Goal: Task Accomplishment & Management: Use online tool/utility

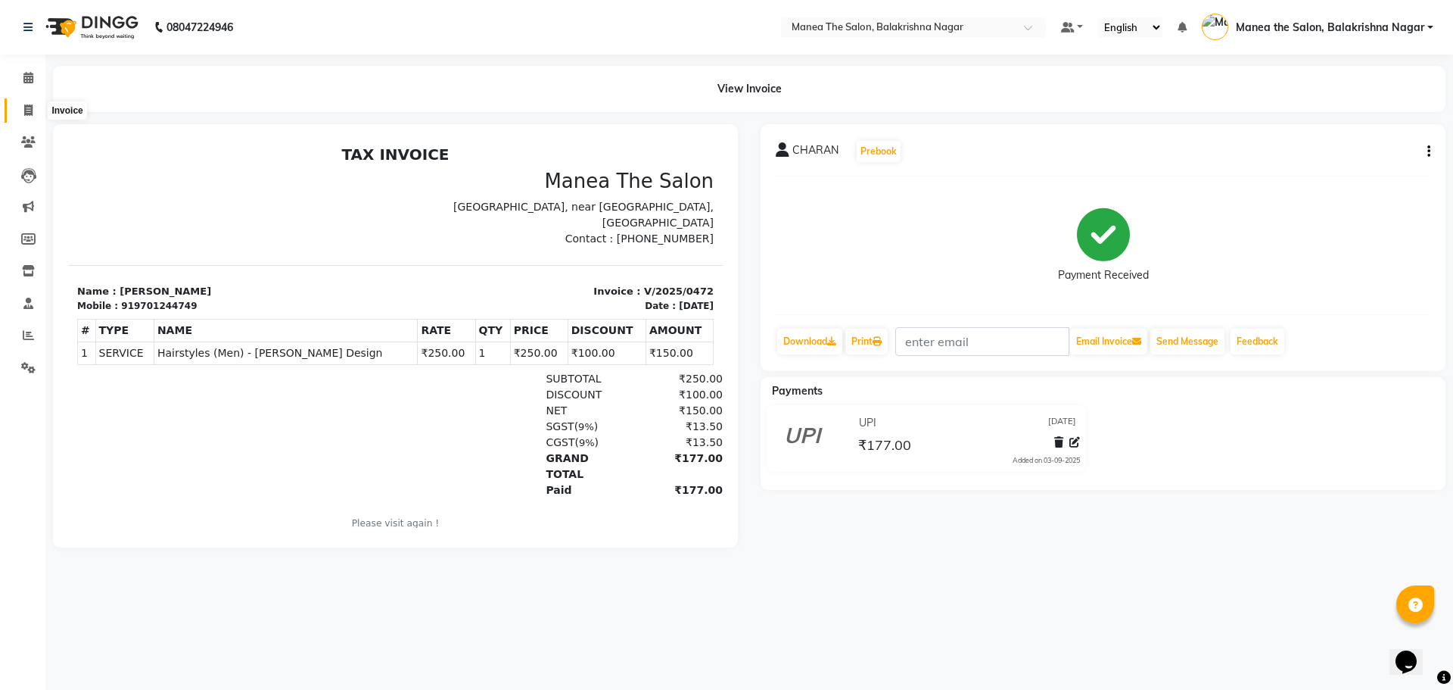
click at [33, 104] on icon at bounding box center [28, 109] width 8 height 11
select select "service"
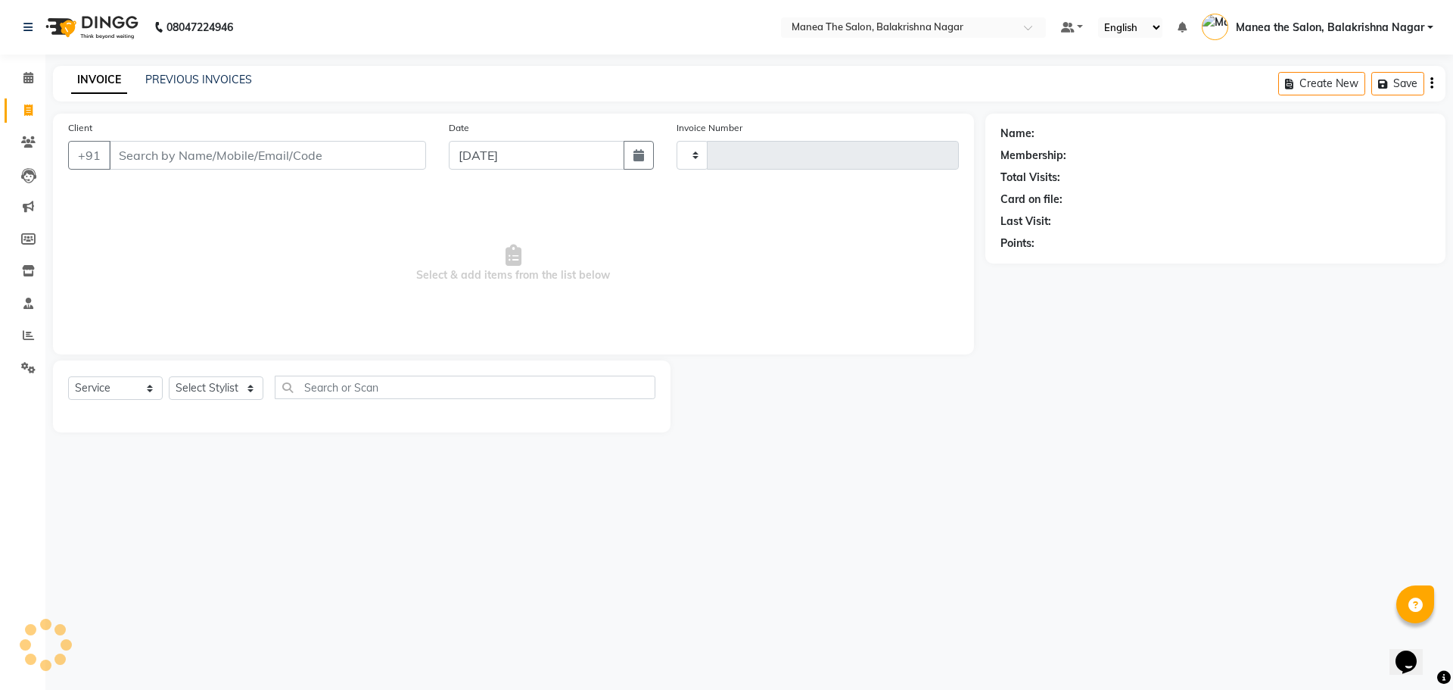
type input "0473"
select select "8200"
click at [183, 148] on input "Client" at bounding box center [267, 155] width 317 height 29
click at [181, 152] on input "Client" at bounding box center [267, 155] width 317 height 29
click at [187, 151] on input "Client" at bounding box center [267, 155] width 317 height 29
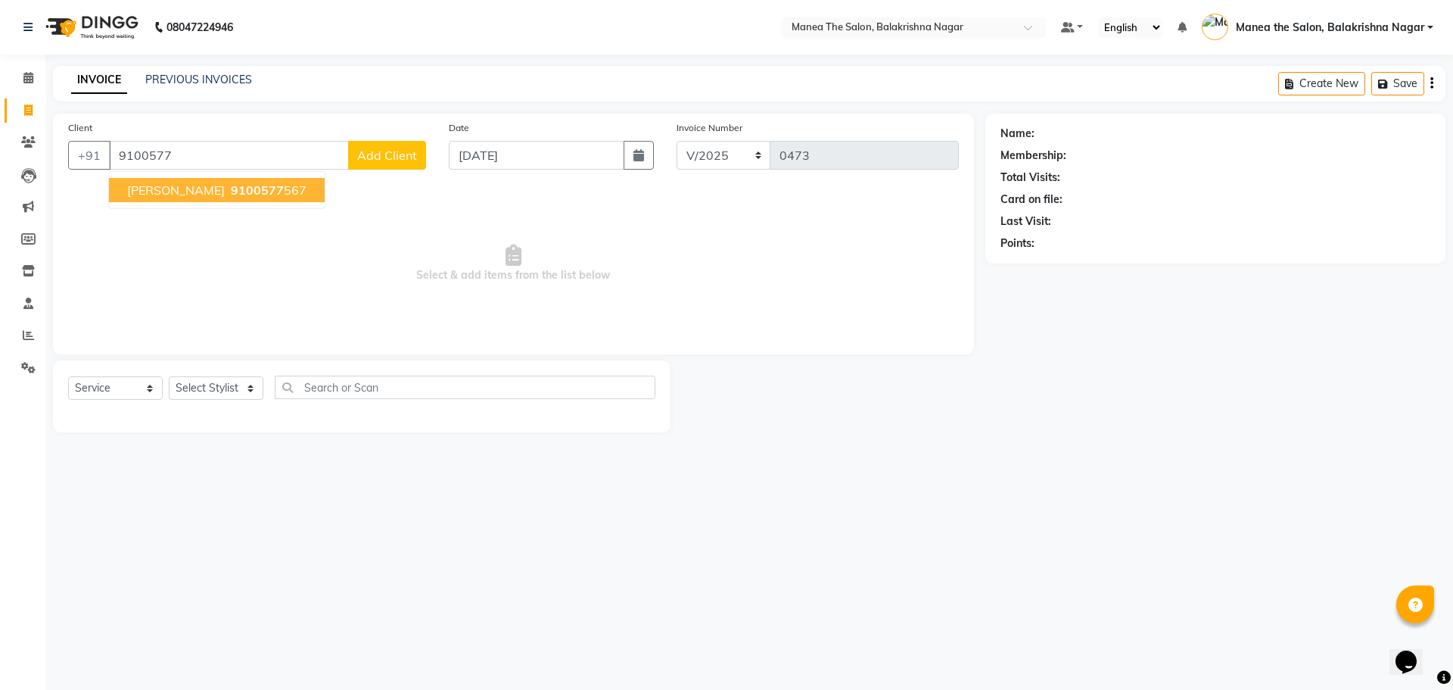
click at [231, 195] on span "9100577" at bounding box center [257, 189] width 53 height 15
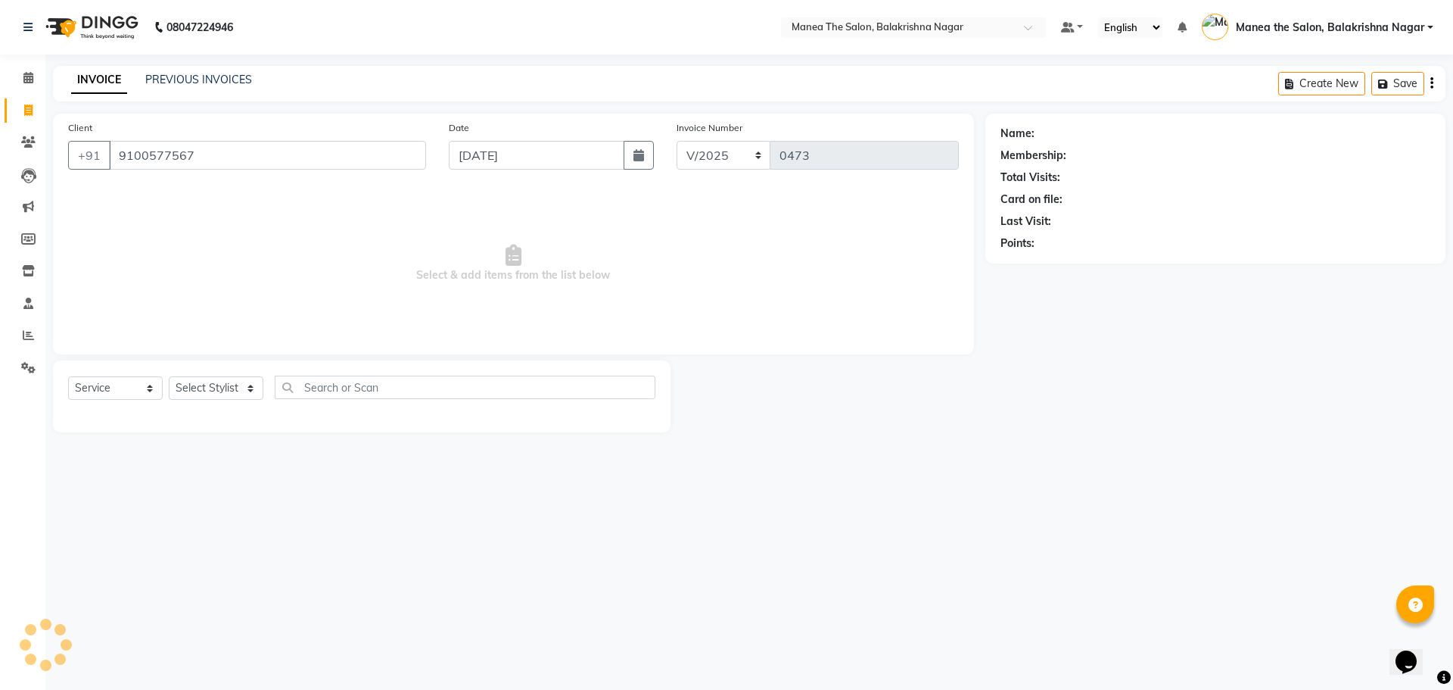
type input "9100577567"
click at [207, 370] on div "Select Service Product Membership Package Voucher Prepaid Gift Card Select Styl…" at bounding box center [362, 396] width 618 height 72
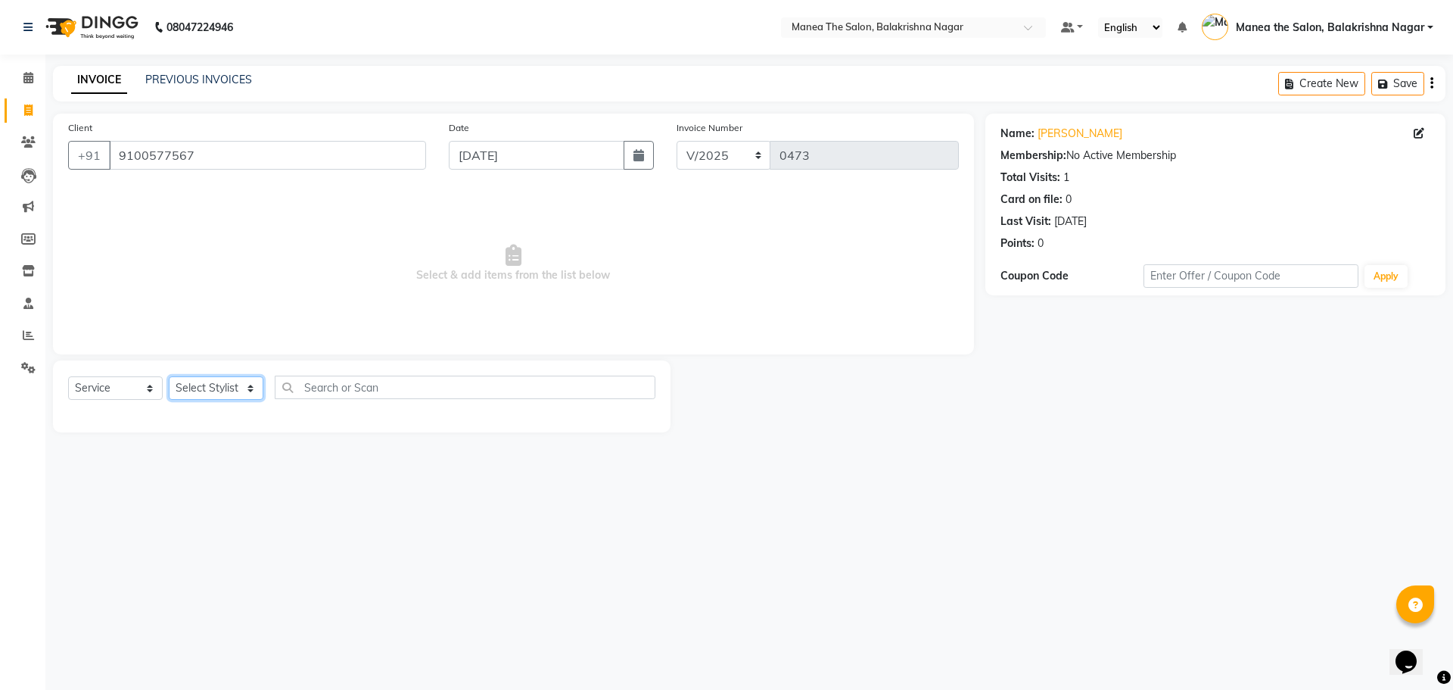
click at [212, 386] on select "Select Stylist [PERSON_NAME] [PERSON_NAME] [PERSON_NAME]" at bounding box center [216, 387] width 95 height 23
select select "77552"
click at [169, 376] on select "Select Stylist [PERSON_NAME] [PERSON_NAME] [PERSON_NAME]" at bounding box center [216, 387] width 95 height 23
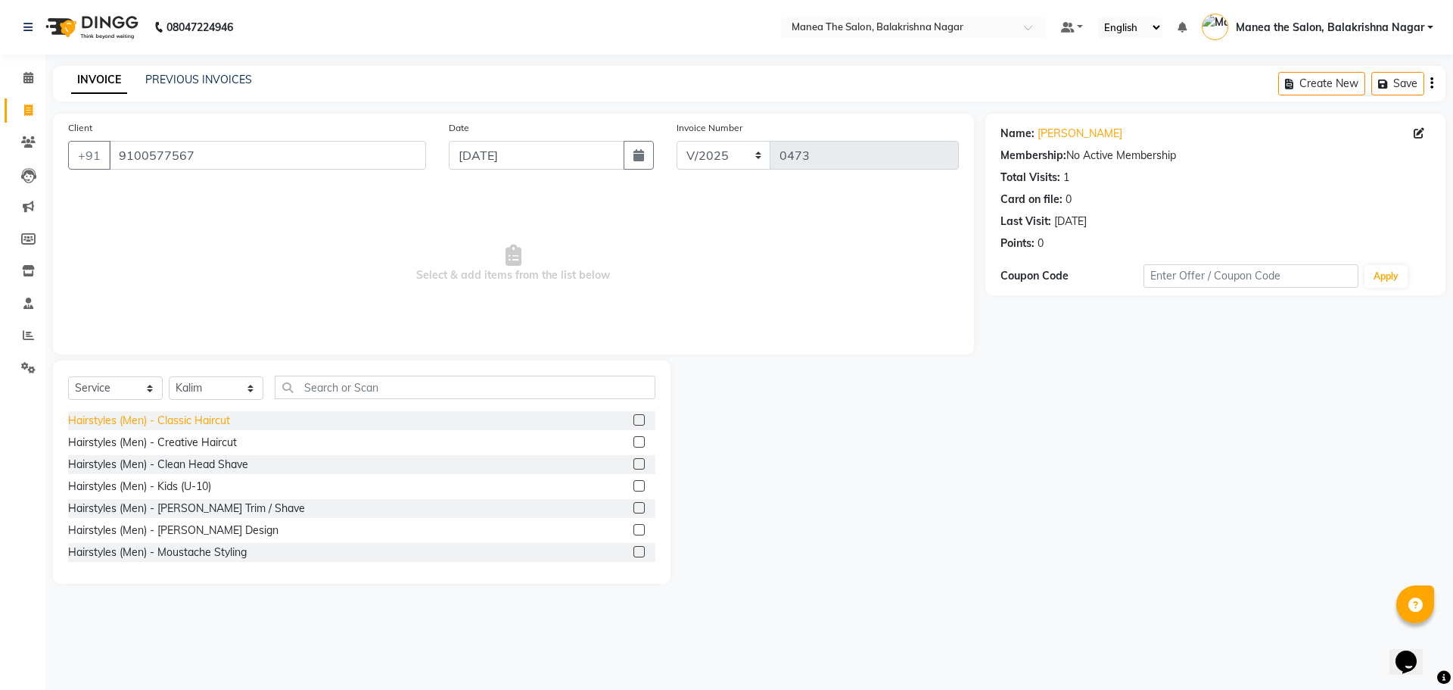
click at [173, 418] on div "Hairstyles (Men) - Classic Haircut" at bounding box center [149, 421] width 162 height 16
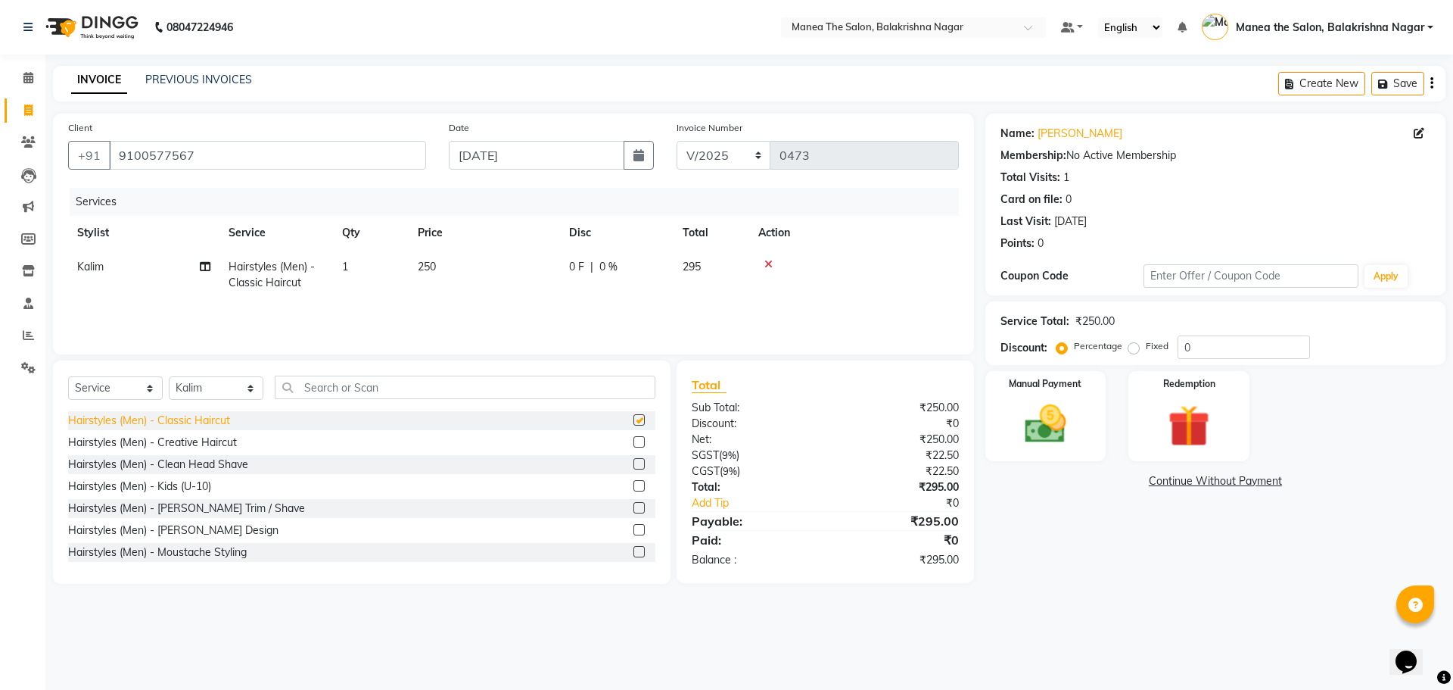
checkbox input "false"
click at [191, 531] on div "Hairstyles (Men) - [PERSON_NAME] Design" at bounding box center [173, 530] width 210 height 16
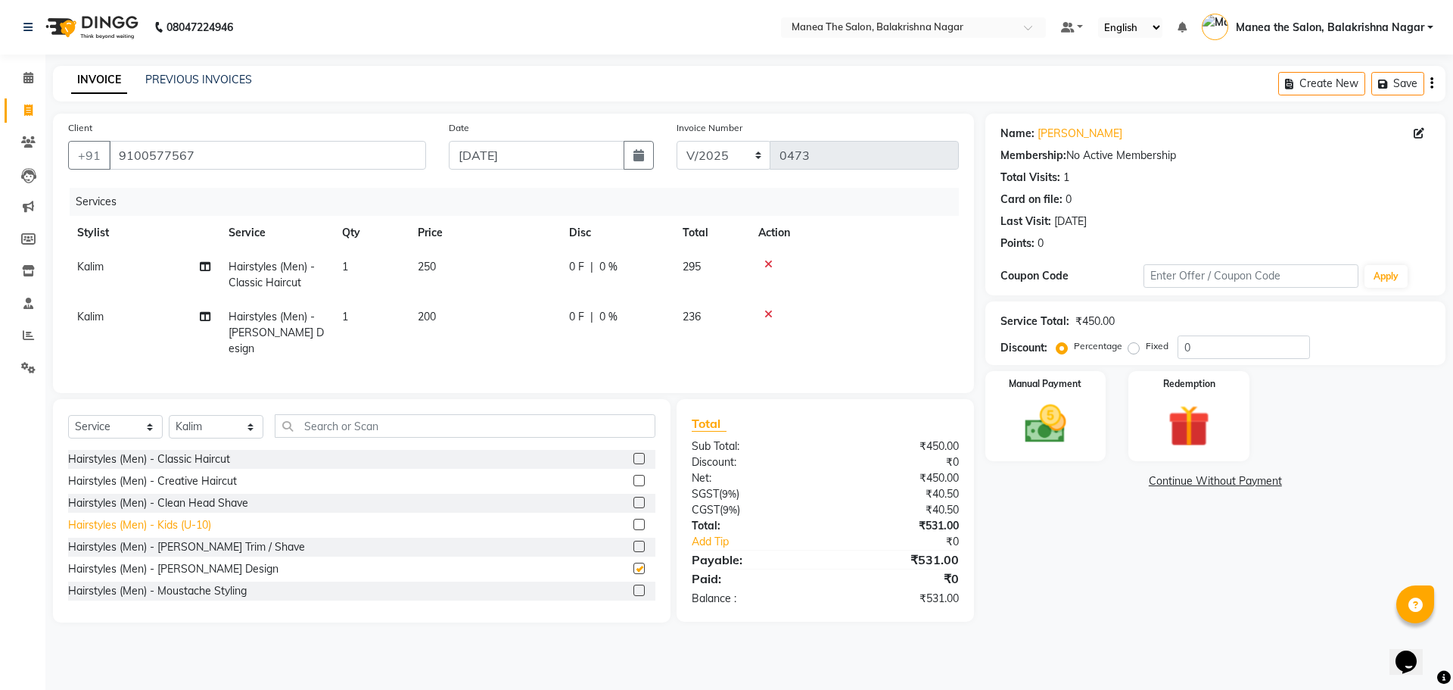
checkbox input "false"
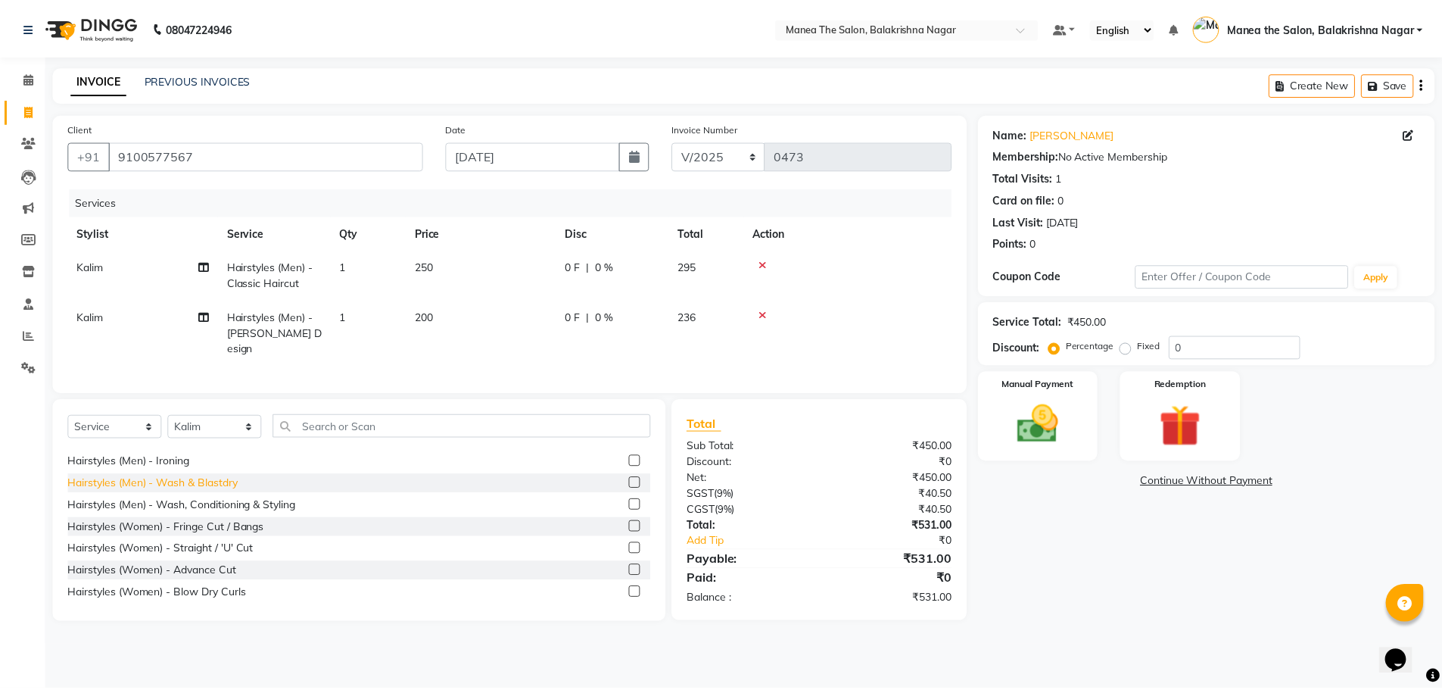
scroll to position [76, 0]
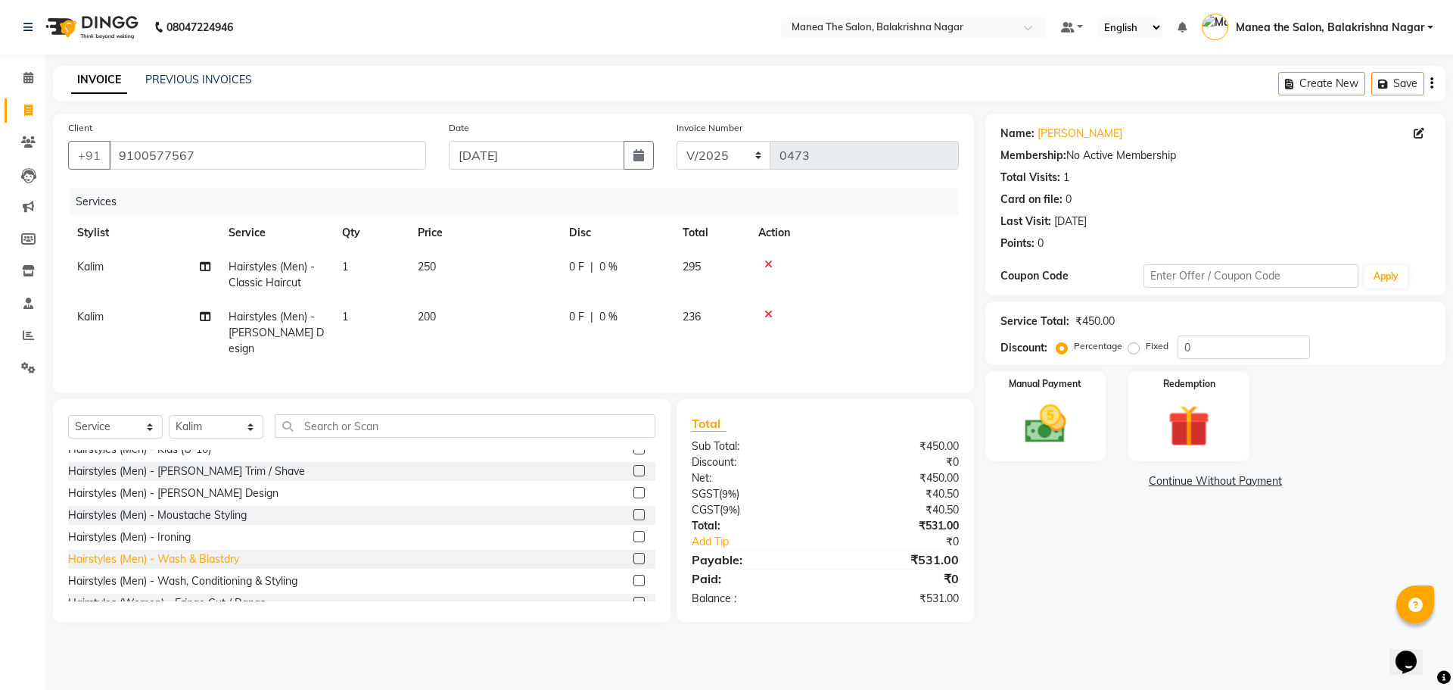
click at [186, 553] on div "Hairstyles (Men) - Wash & Blastdry" at bounding box center [153, 559] width 171 height 16
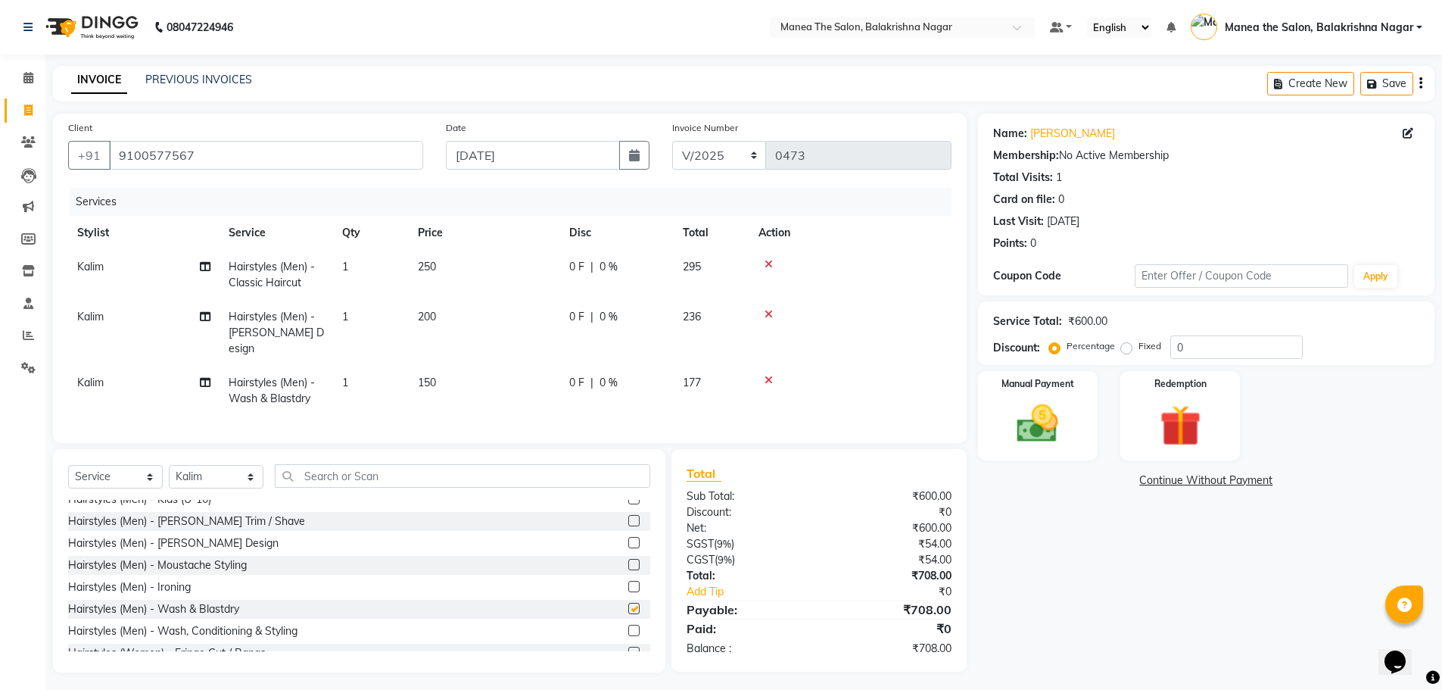
checkbox input "false"
click at [437, 371] on td "150" at bounding box center [484, 391] width 151 height 50
select select "77552"
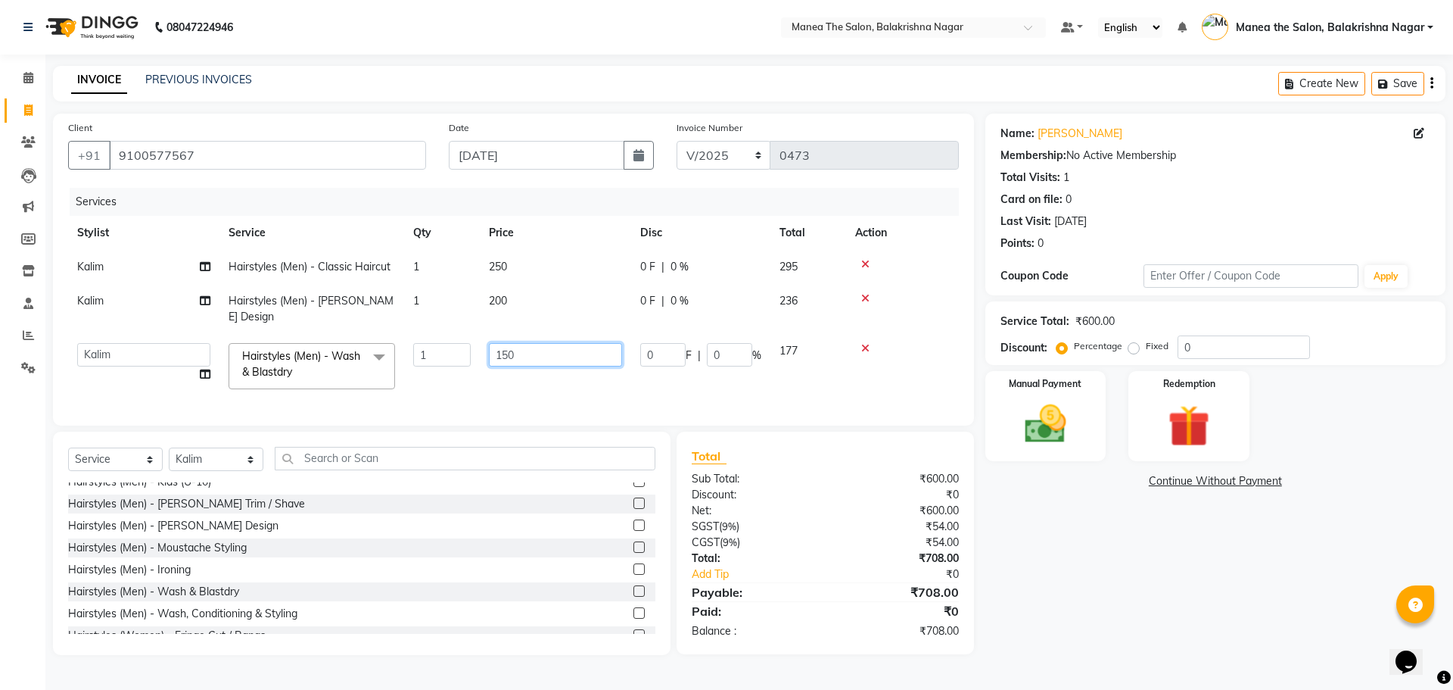
click at [538, 343] on input "150" at bounding box center [555, 354] width 133 height 23
type input "1"
type input "250"
click at [506, 288] on tbody "Kalim Hairstyles (Men) - Classic Haircut 1 250 0 F | 0 % 295 Kalim Hairstyles (…" at bounding box center [509, 324] width 883 height 148
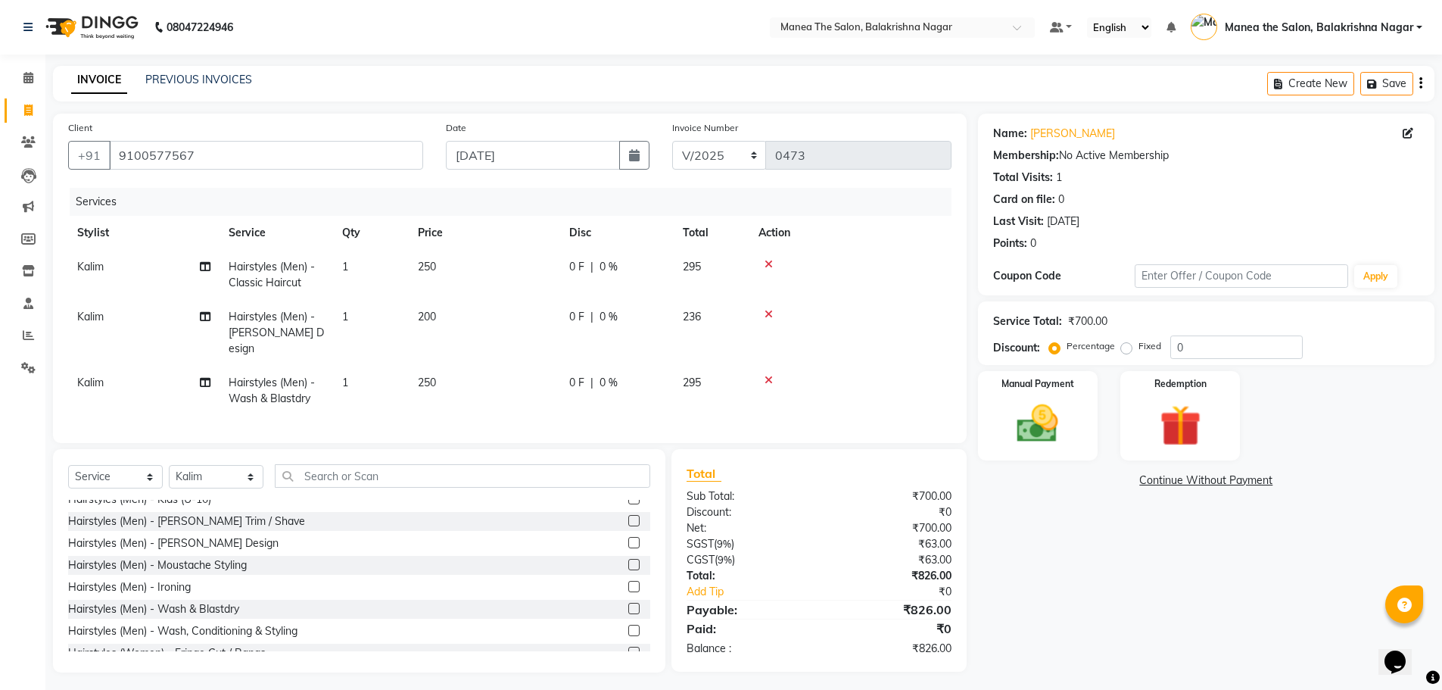
click at [400, 297] on td "1" at bounding box center [371, 275] width 76 height 50
select select "77552"
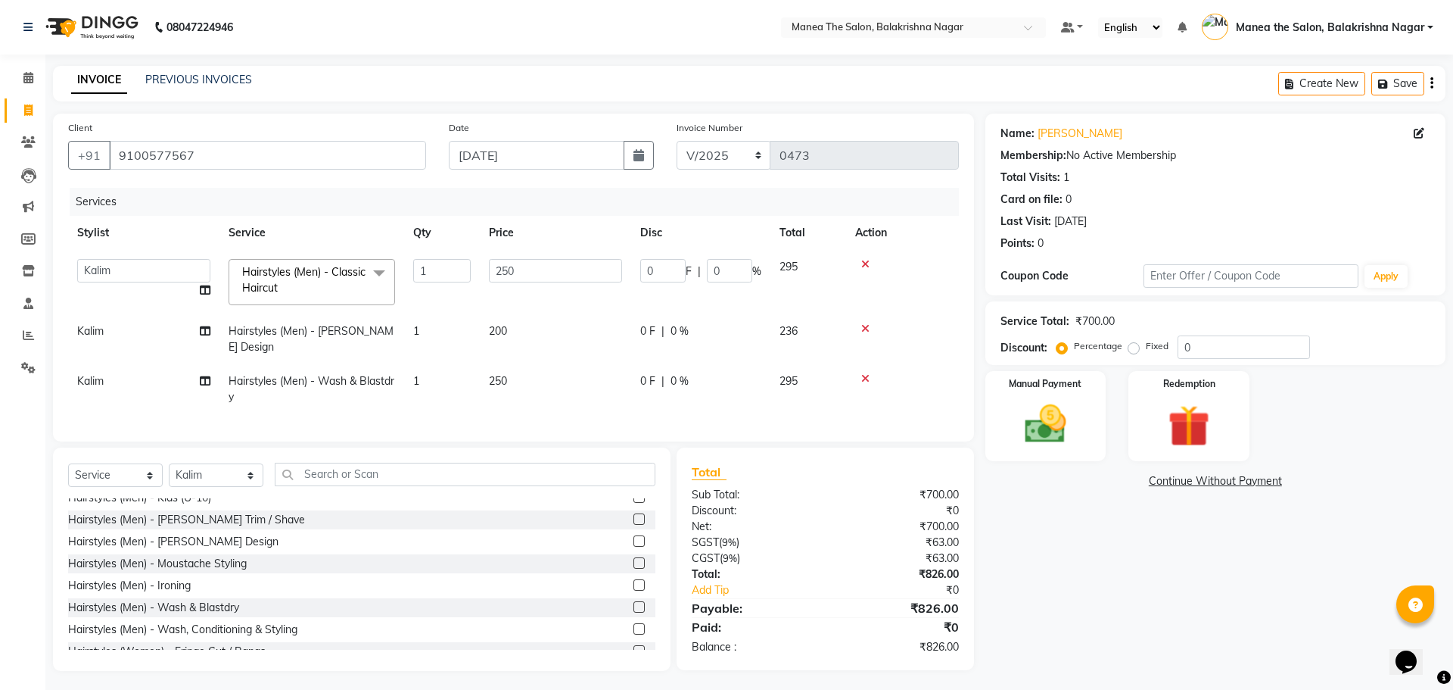
click at [533, 333] on td "200" at bounding box center [555, 339] width 151 height 50
select select "77552"
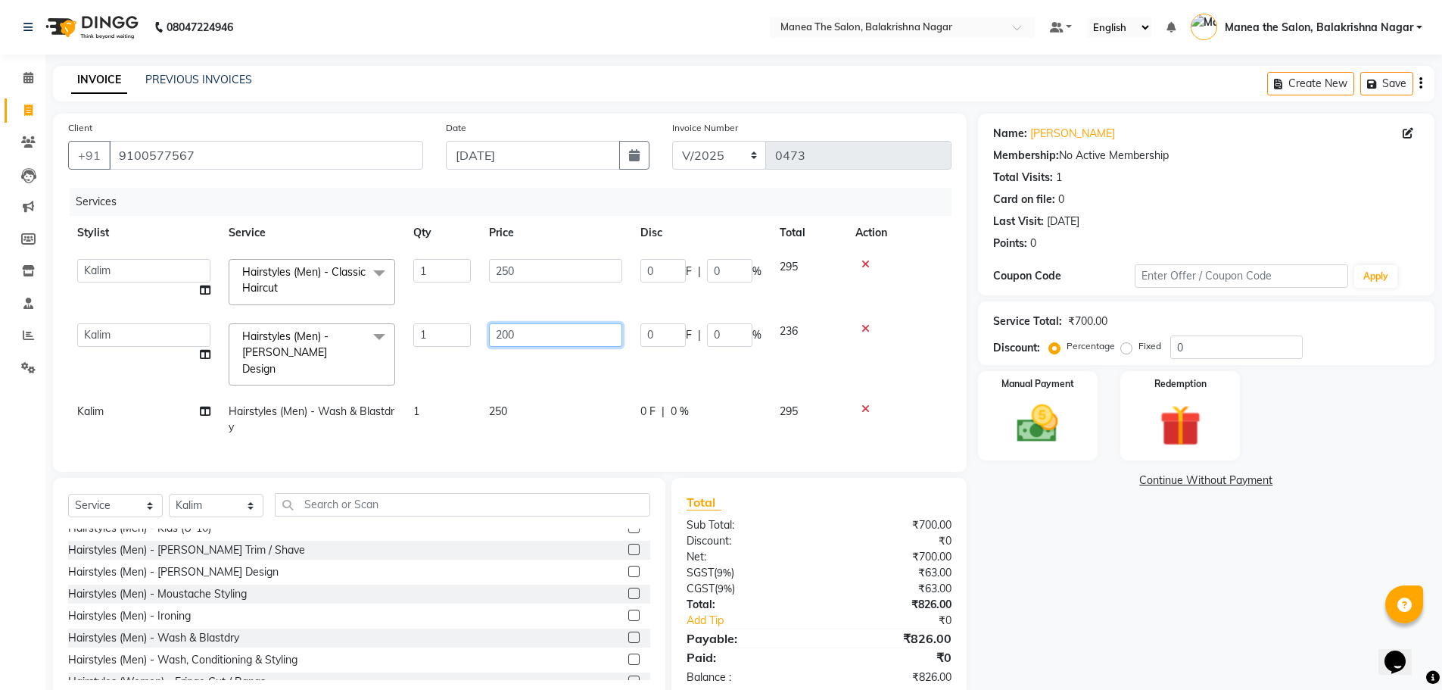
click at [525, 330] on input "200" at bounding box center [555, 334] width 133 height 23
type input "250"
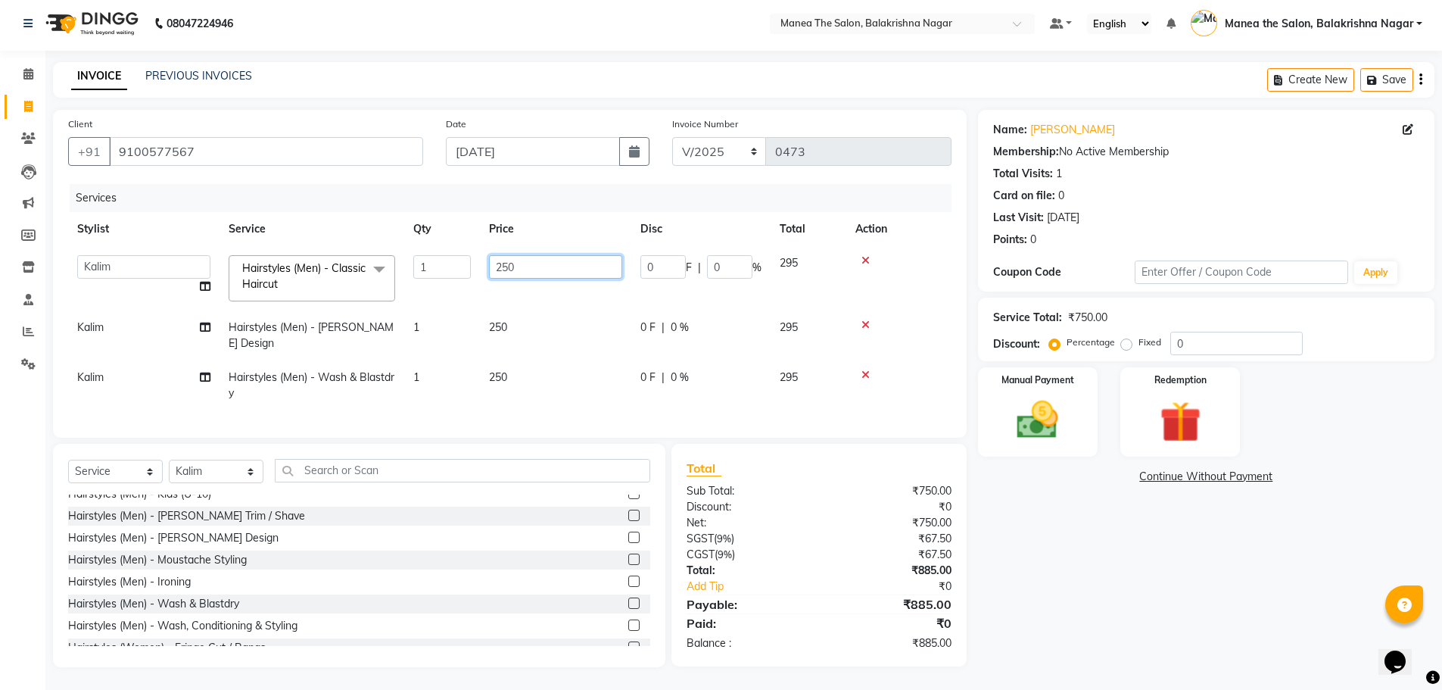
scroll to position [0, 0]
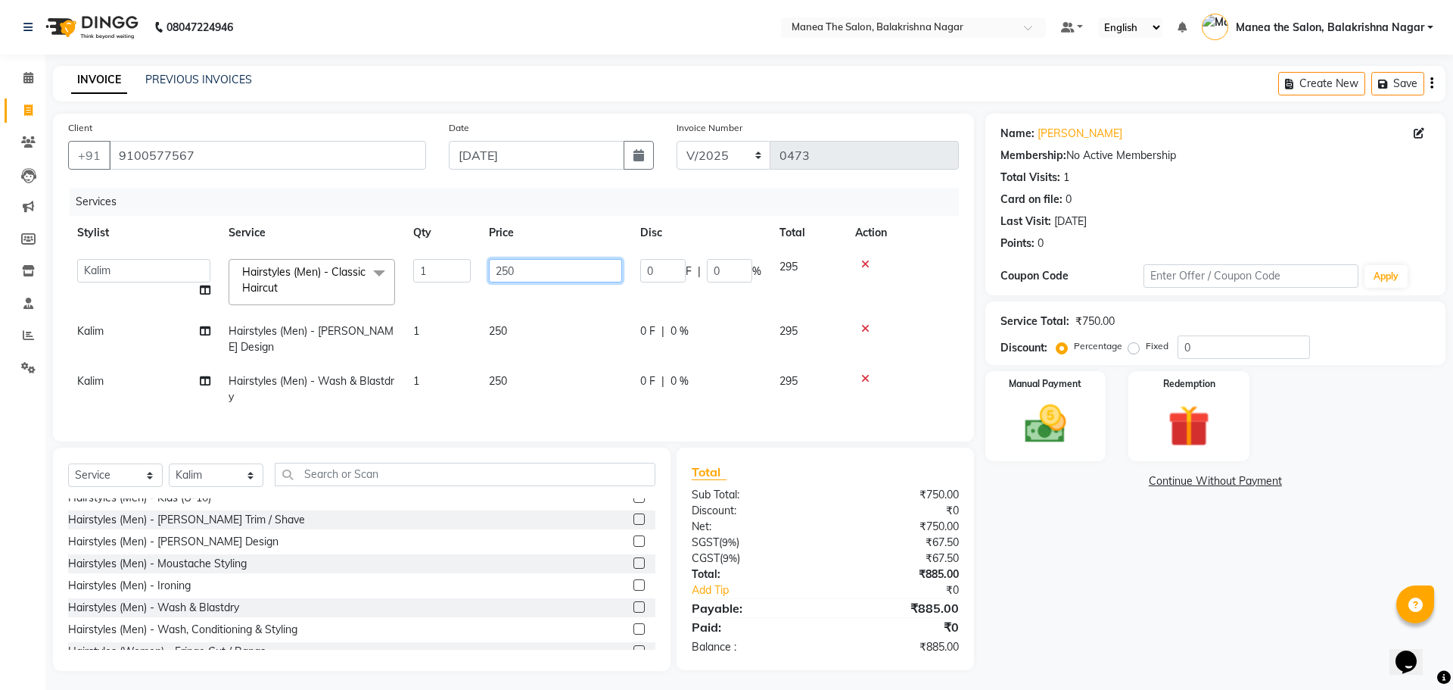
click at [503, 234] on table "Stylist Service Qty Price Disc Total Action [PERSON_NAME] [PERSON_NAME] [PERSON…" at bounding box center [513, 315] width 891 height 198
click at [524, 265] on input "250" at bounding box center [555, 270] width 133 height 23
type input "2"
type input "350"
click at [543, 336] on td "250" at bounding box center [555, 339] width 151 height 50
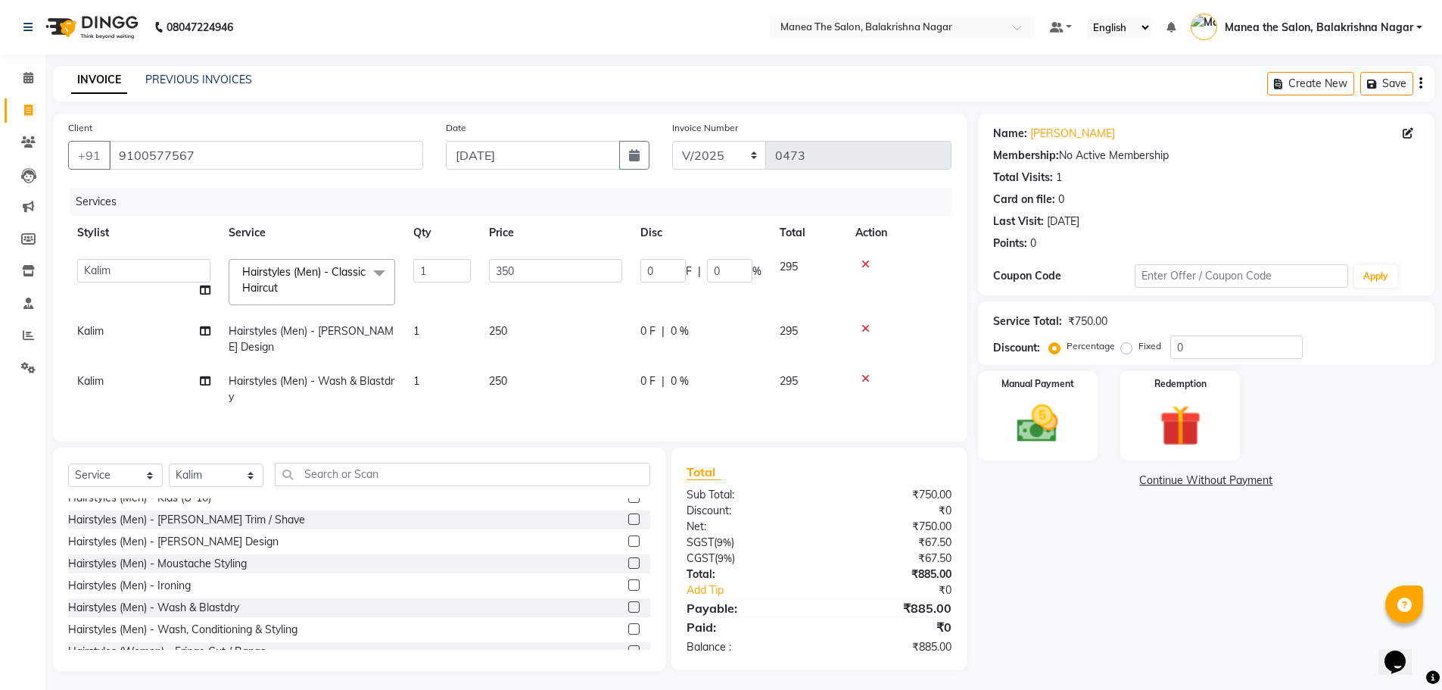
select select "77552"
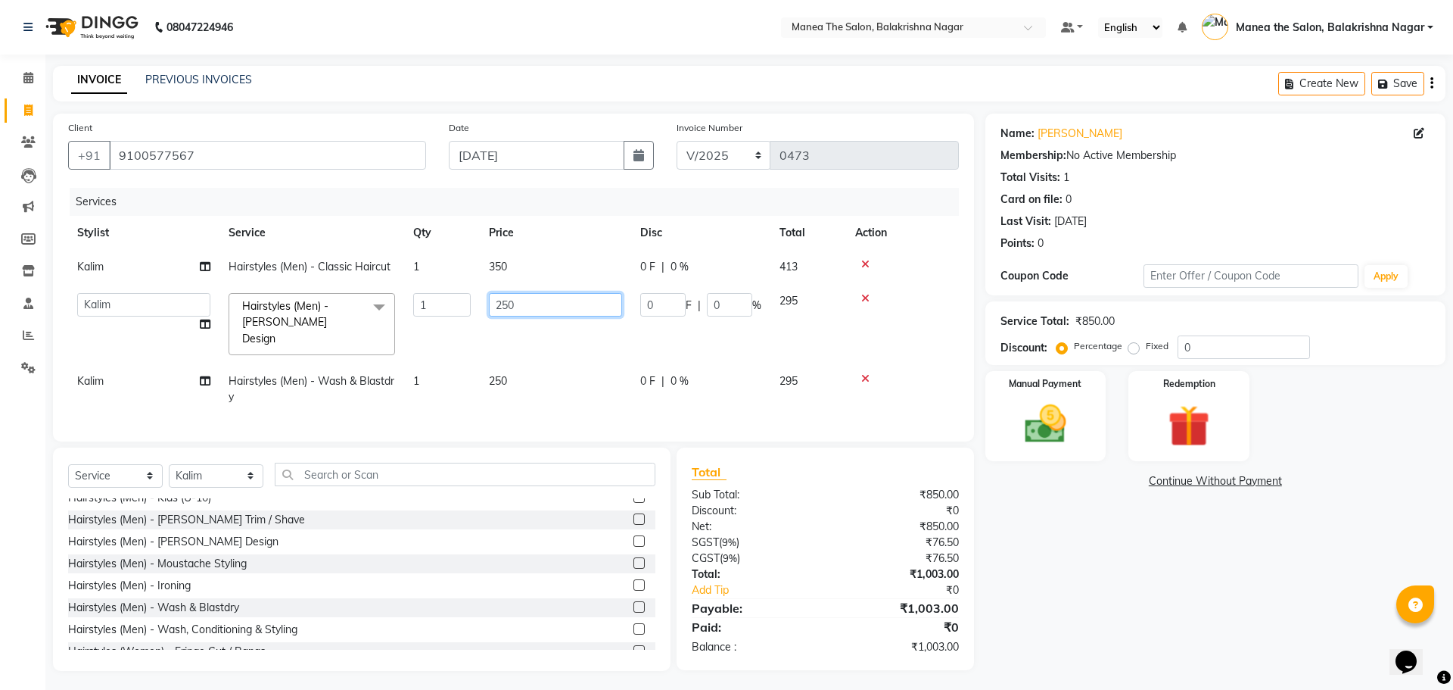
click at [545, 295] on td "250" at bounding box center [555, 324] width 151 height 80
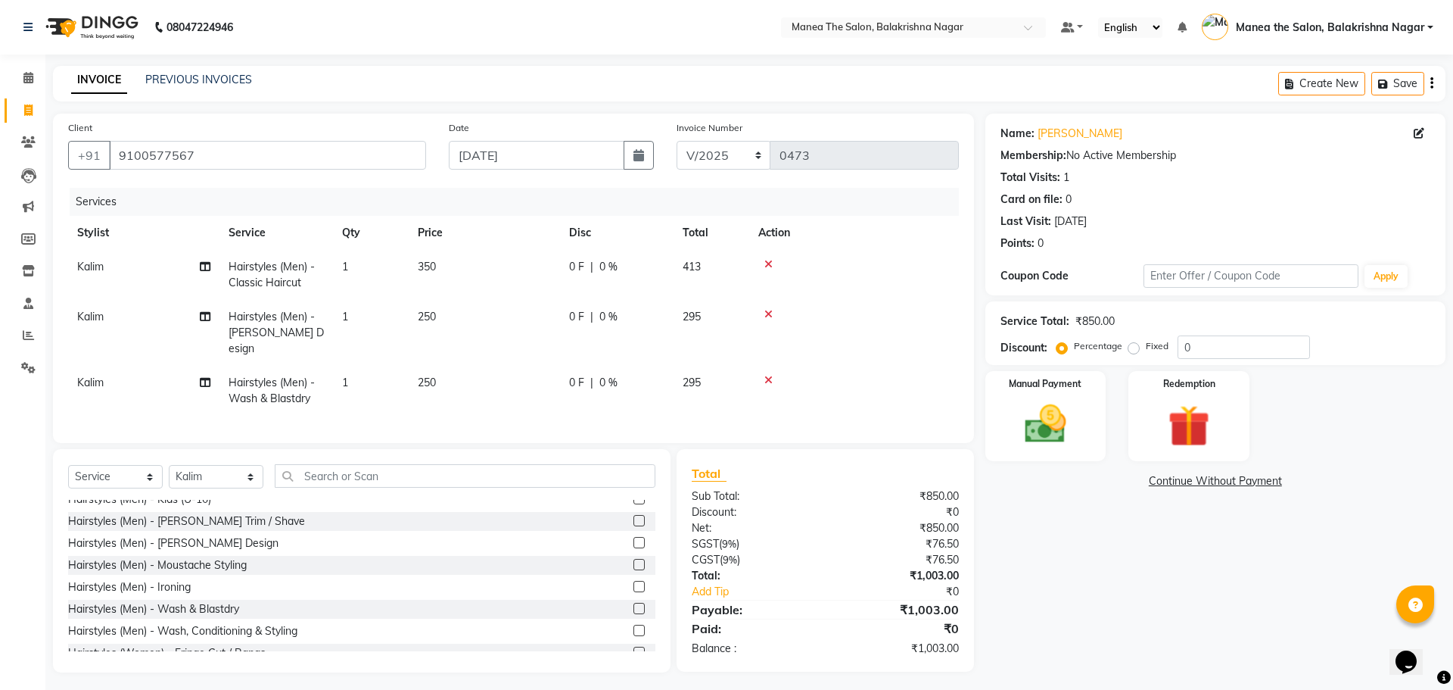
click at [546, 214] on div "Services" at bounding box center [520, 202] width 901 height 28
click at [1217, 350] on input "0" at bounding box center [1236, 346] width 132 height 23
type input "40"
click at [1156, 562] on div "Name: [PERSON_NAME] Membership: No Active Membership Total Visits: 1 Card on fi…" at bounding box center [1212, 393] width 468 height 559
click at [85, 472] on select "Select Service Product Membership Package Voucher Prepaid Gift Card" at bounding box center [115, 476] width 95 height 23
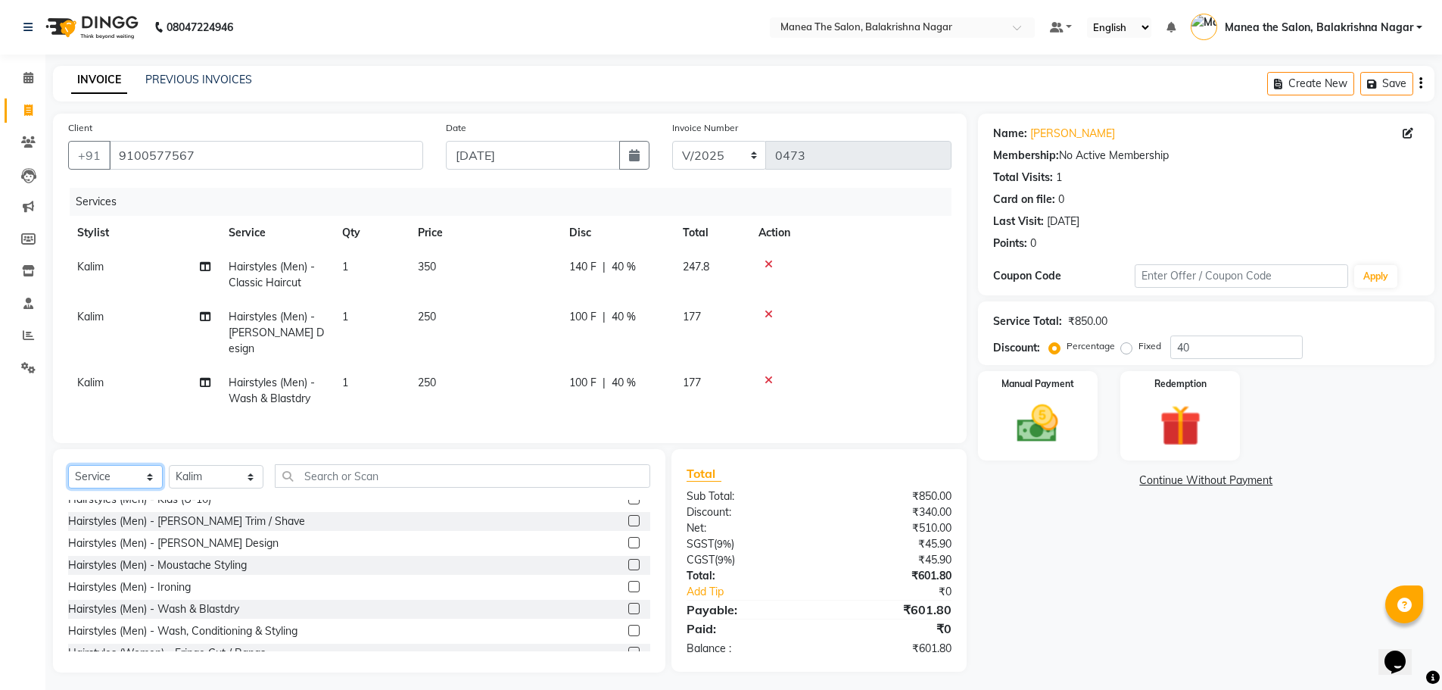
click at [68, 465] on select "Select Service Product Membership Package Voucher Prepaid Gift Card" at bounding box center [115, 476] width 95 height 23
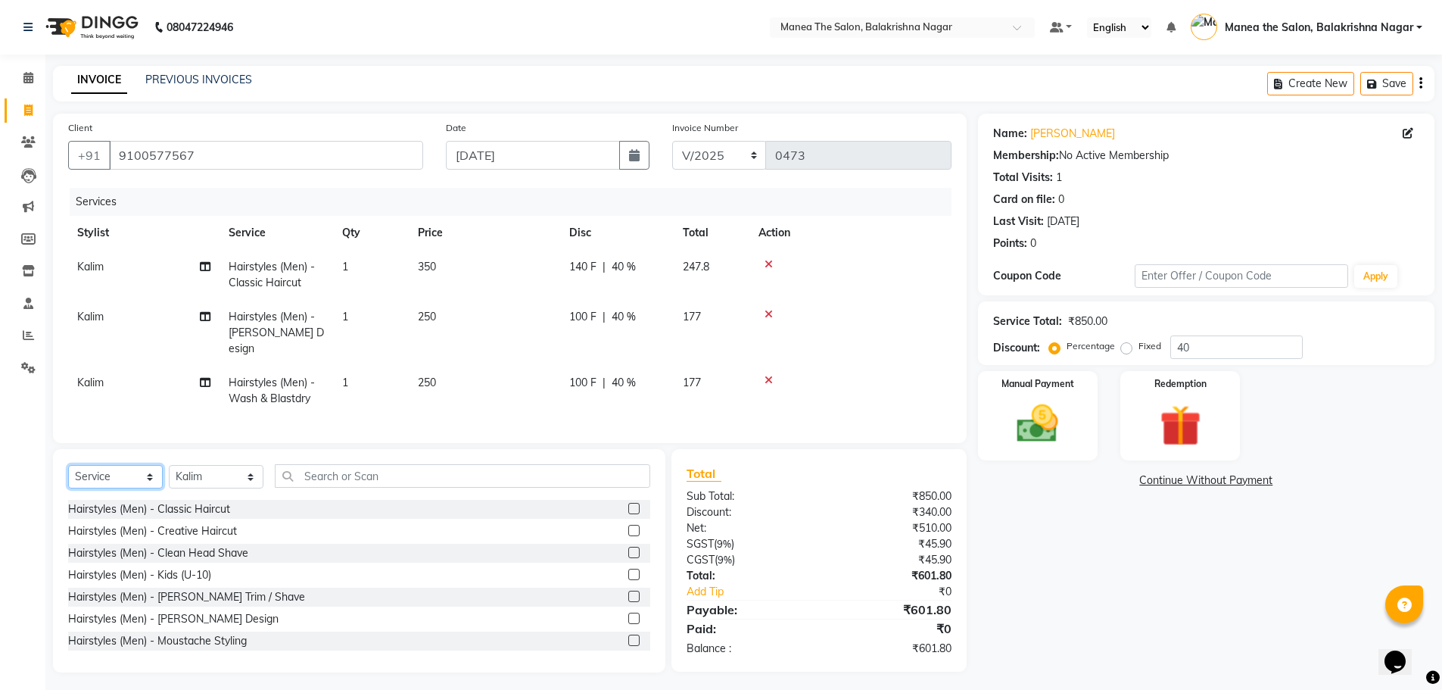
click at [136, 472] on select "Select Service Product Membership Package Voucher Prepaid Gift Card" at bounding box center [115, 476] width 95 height 23
click at [68, 465] on select "Select Service Product Membership Package Voucher Prepaid Gift Card" at bounding box center [115, 476] width 95 height 23
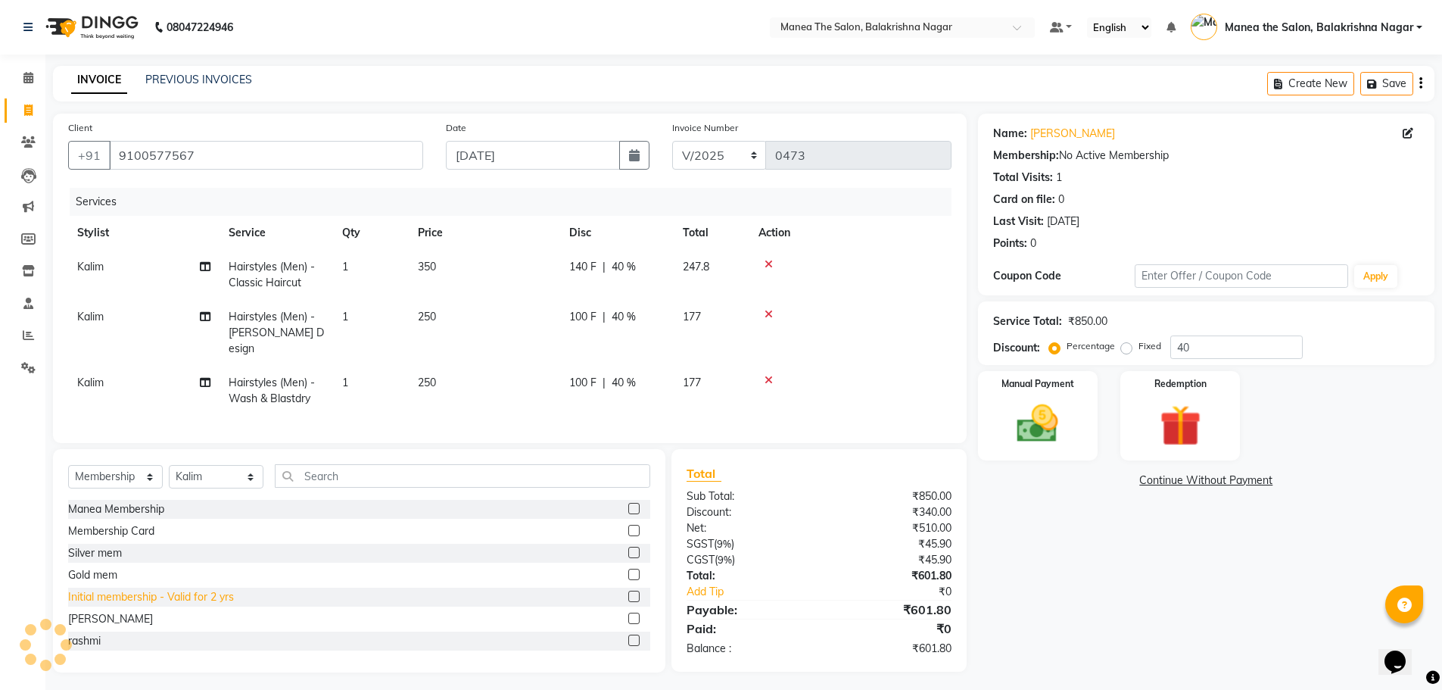
click at [125, 594] on div "Initial membership - Valid for 2 yrs" at bounding box center [151, 597] width 166 height 16
select select "select"
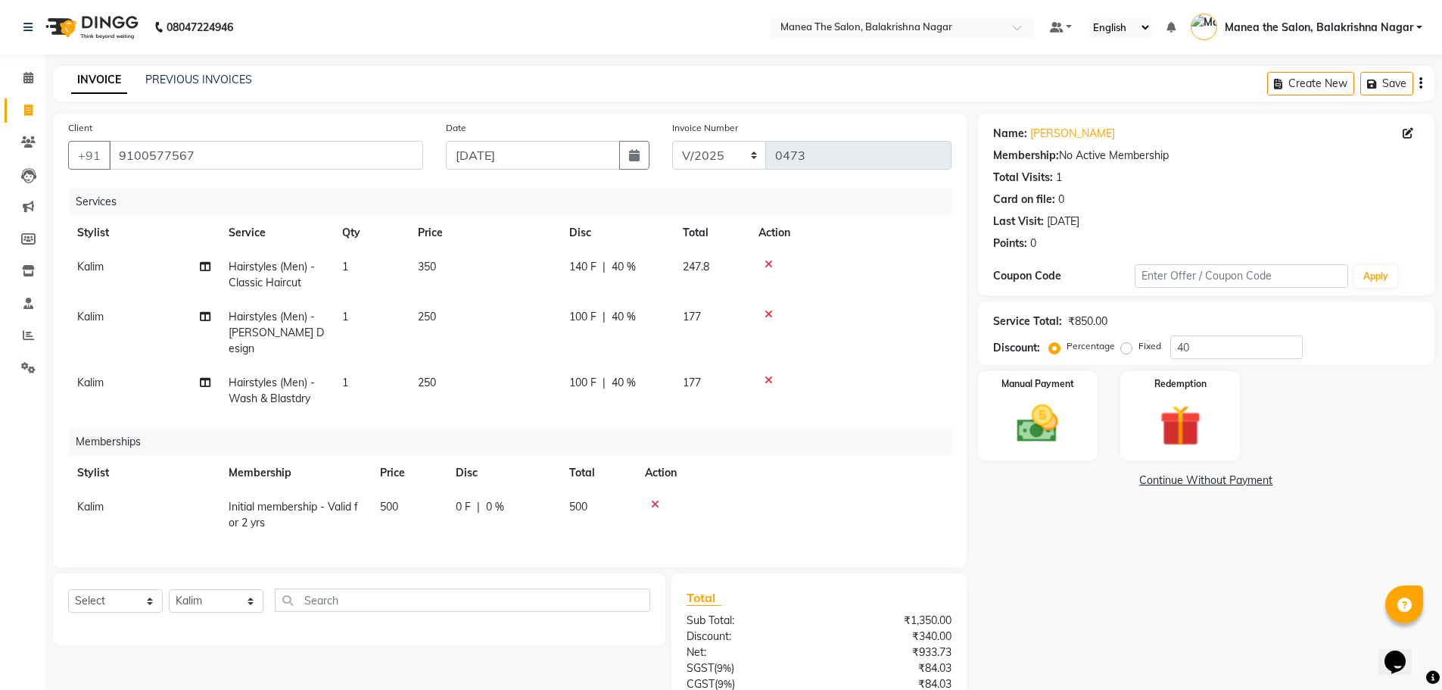
click at [404, 499] on td "500" at bounding box center [409, 515] width 76 height 50
select select "77552"
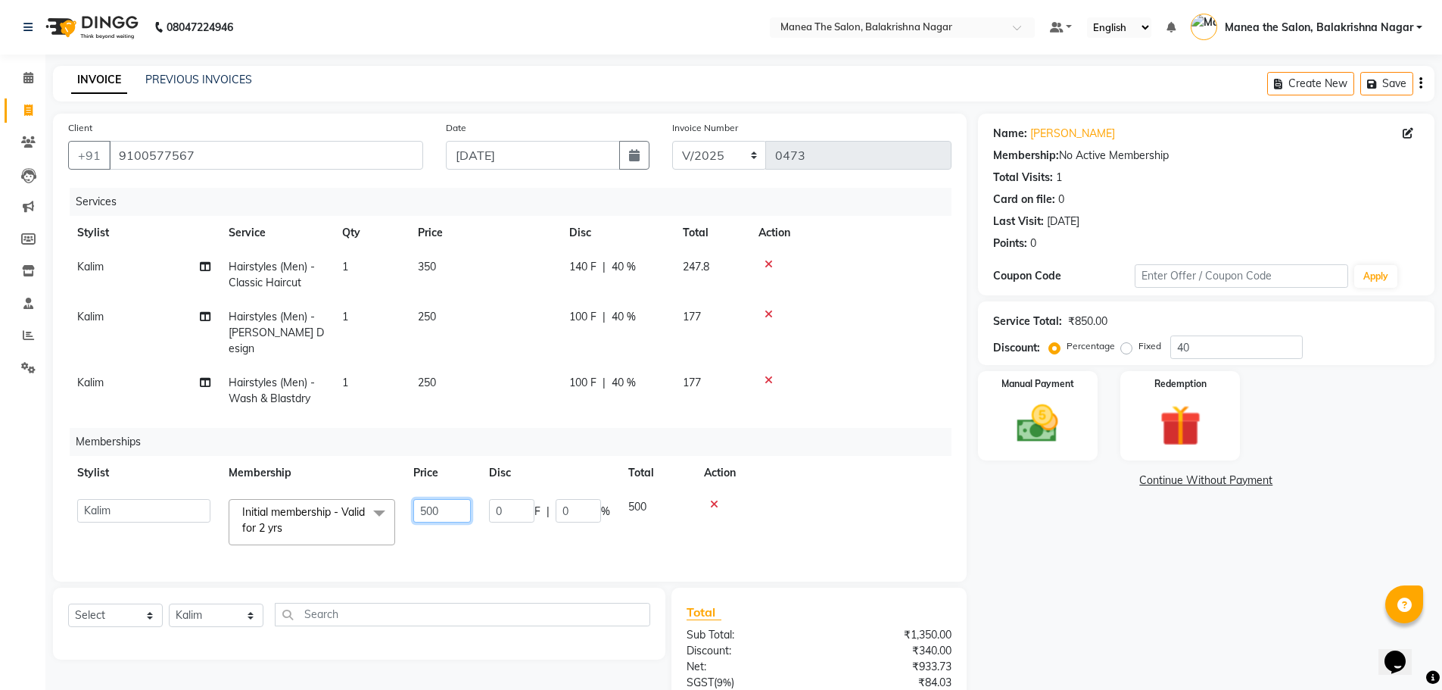
click at [456, 499] on input "500" at bounding box center [442, 510] width 58 height 23
type input "5"
type input "200"
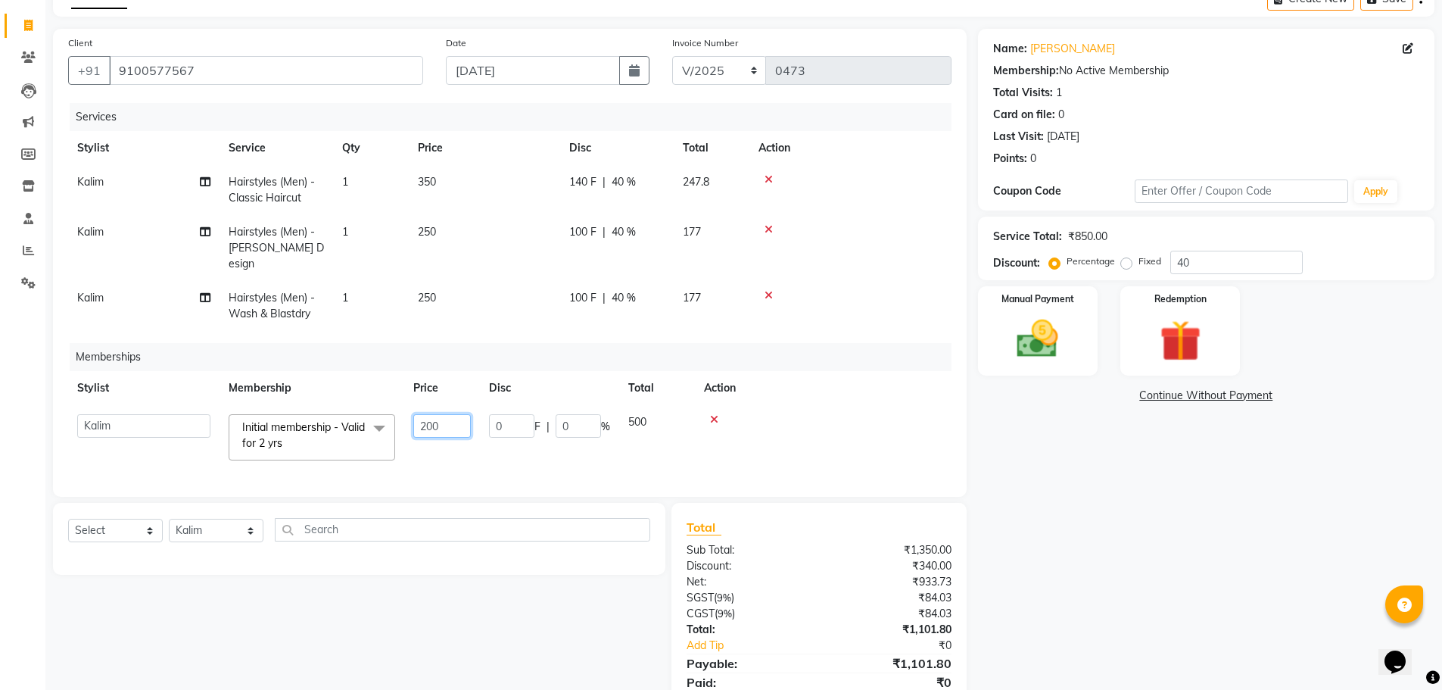
scroll to position [139, 0]
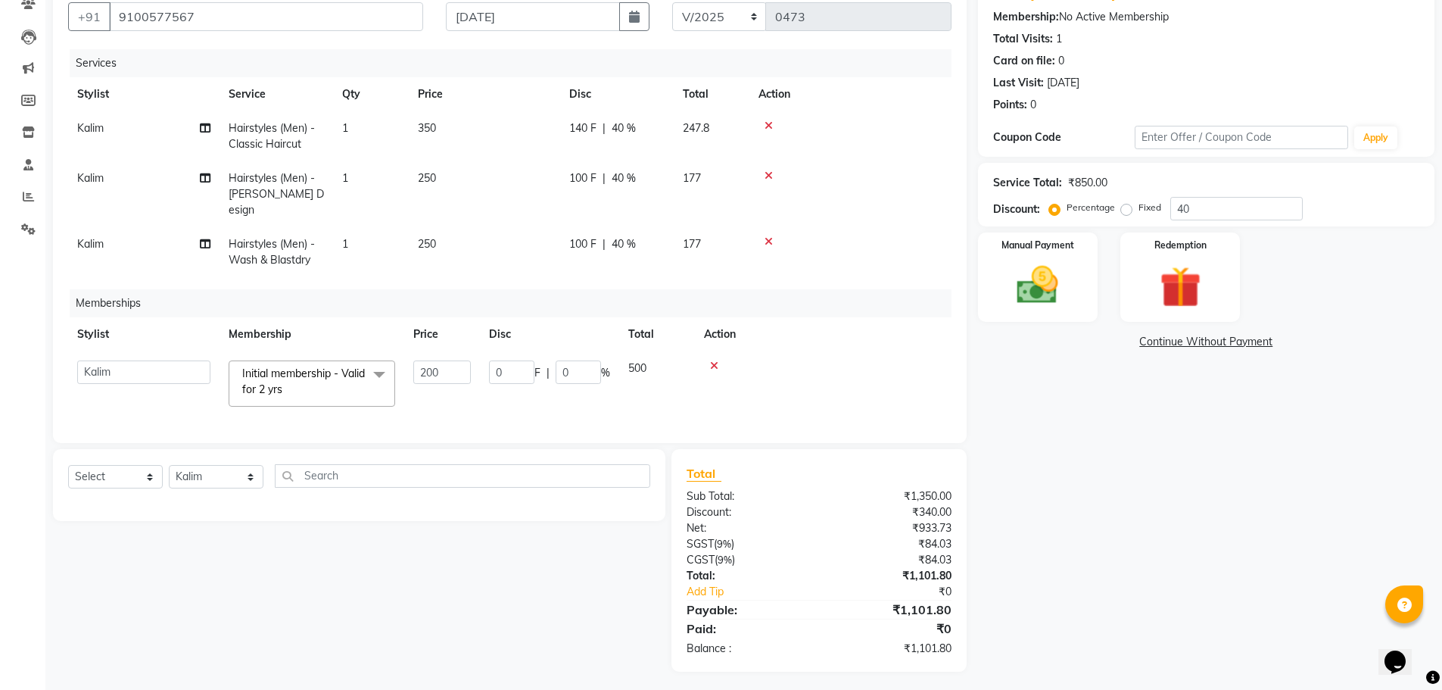
click at [1005, 425] on div "Name: [PERSON_NAME] Membership: No Active Membership Total Visits: 1 Card on fi…" at bounding box center [1212, 323] width 468 height 696
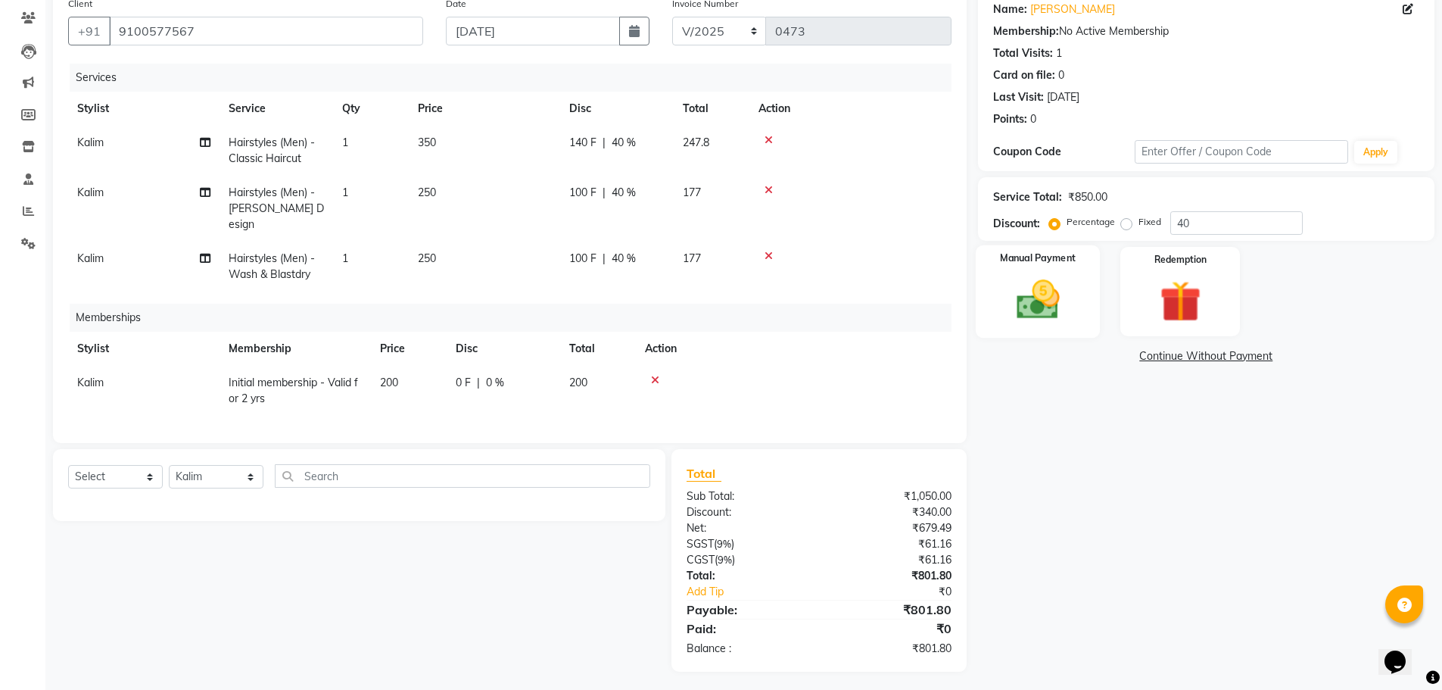
click at [1075, 271] on div "Manual Payment" at bounding box center [1037, 291] width 125 height 93
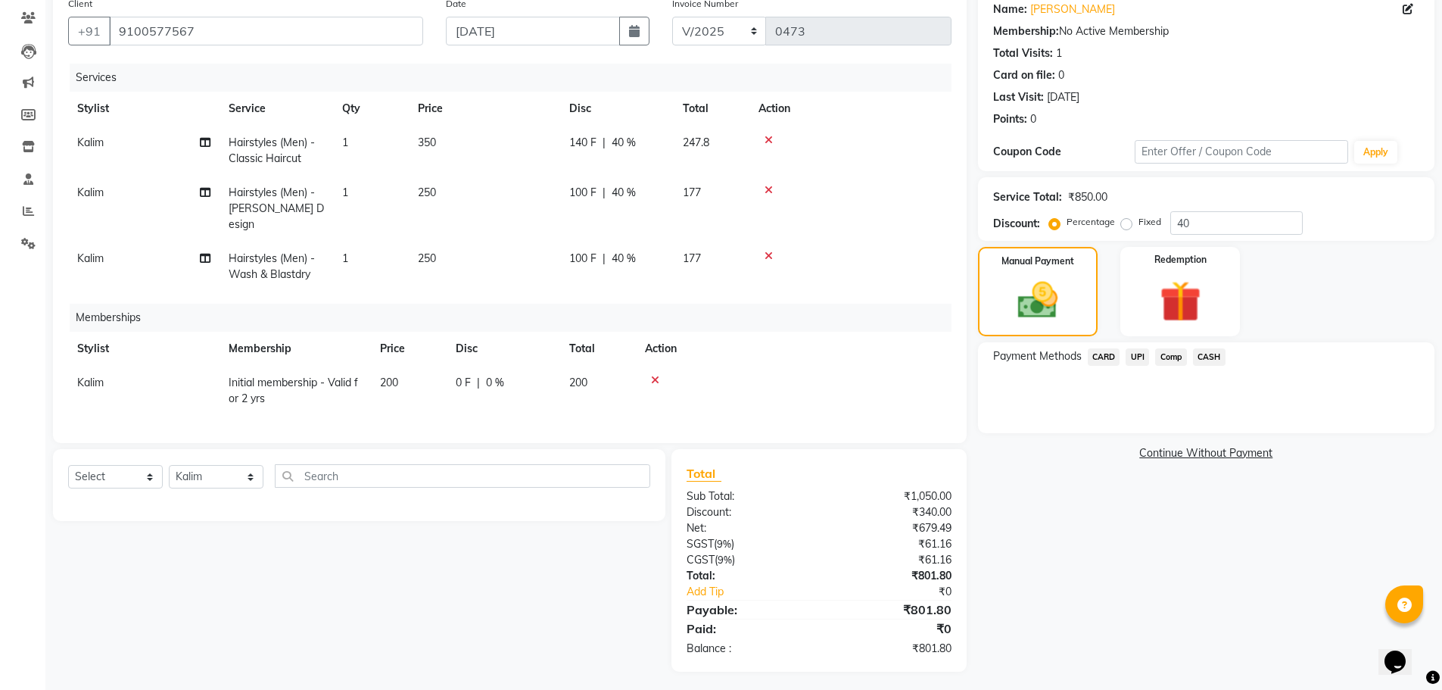
click at [1141, 353] on span "UPI" at bounding box center [1137, 356] width 23 height 17
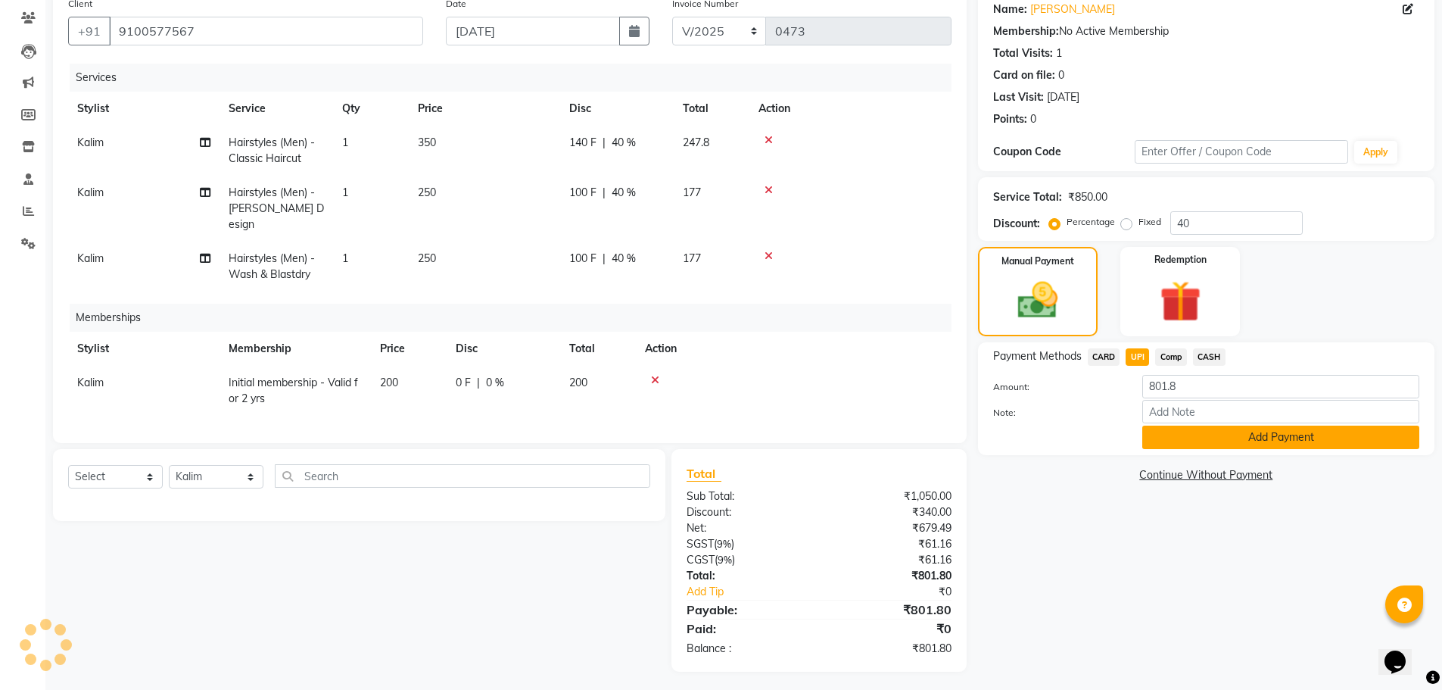
click at [1187, 432] on button "Add Payment" at bounding box center [1280, 436] width 277 height 23
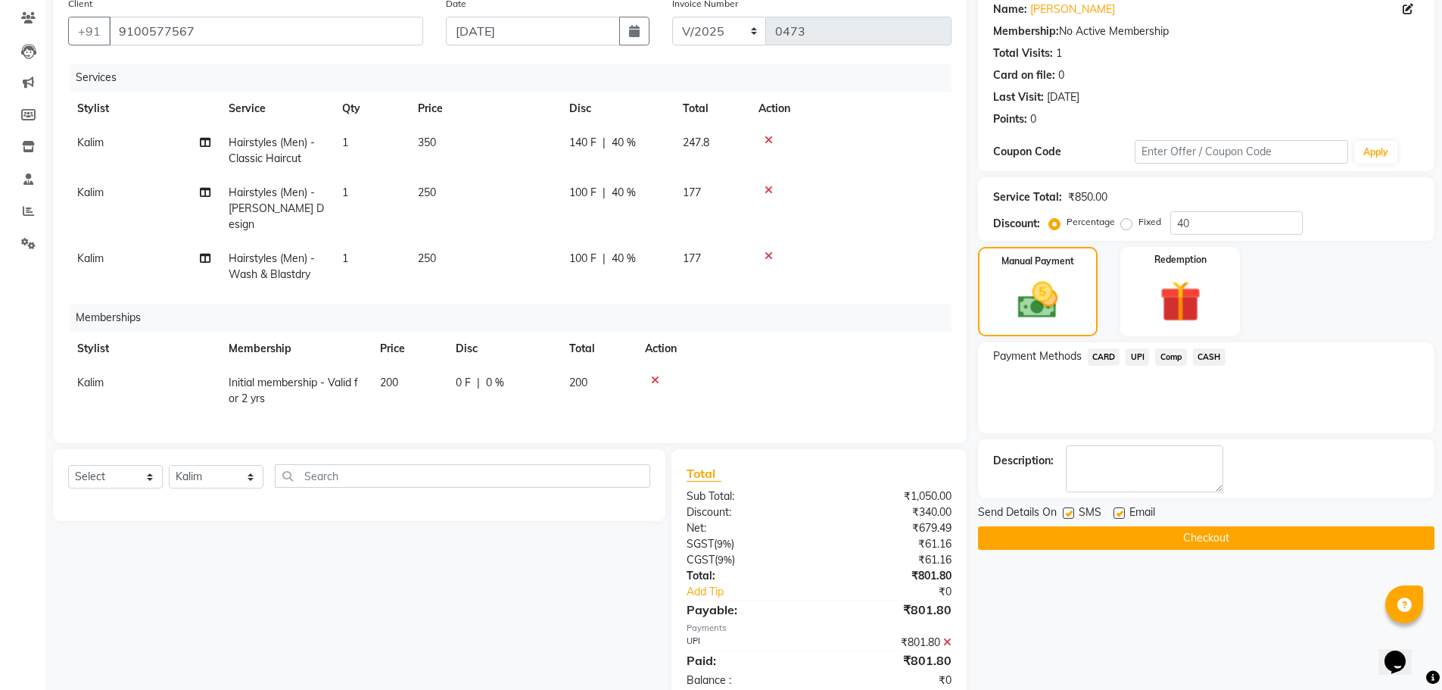
click at [1170, 530] on button "Checkout" at bounding box center [1206, 537] width 456 height 23
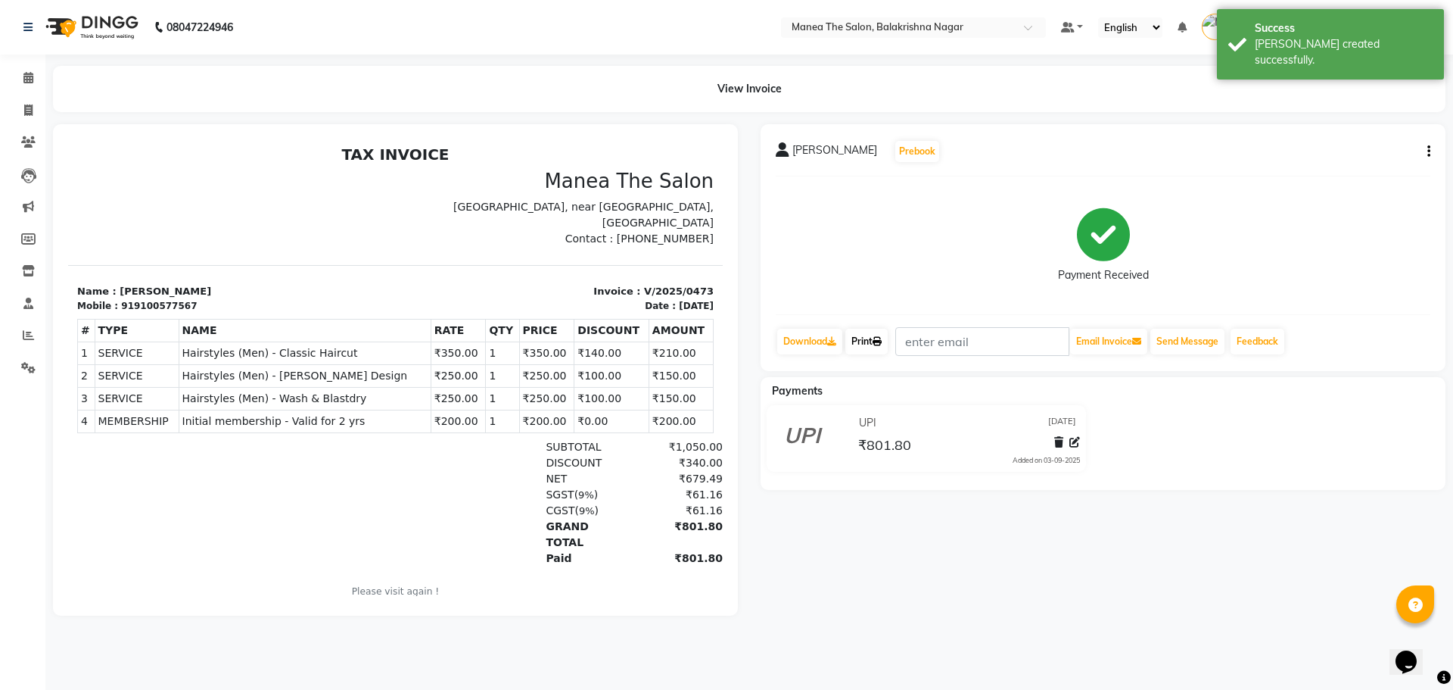
click at [882, 345] on icon at bounding box center [877, 341] width 9 height 9
click at [954, 565] on div "PAVAN SAI Prebook Payment Received Download Print Email Invoice Send Message Fe…" at bounding box center [1103, 369] width 708 height 491
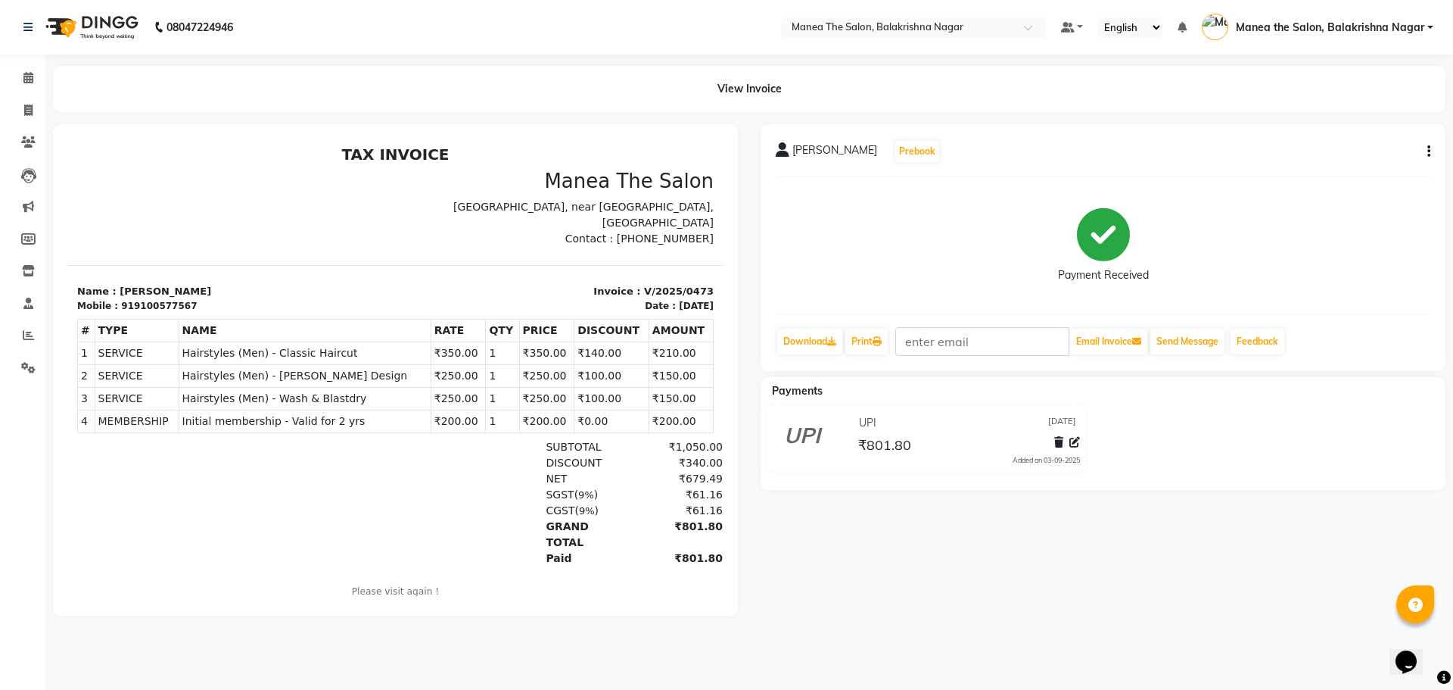
click at [948, 564] on div "PAVAN SAI Prebook Payment Received Download Print Email Invoice Send Message Fe…" at bounding box center [1103, 369] width 708 height 491
click at [1182, 334] on button "Send Message" at bounding box center [1187, 341] width 74 height 26
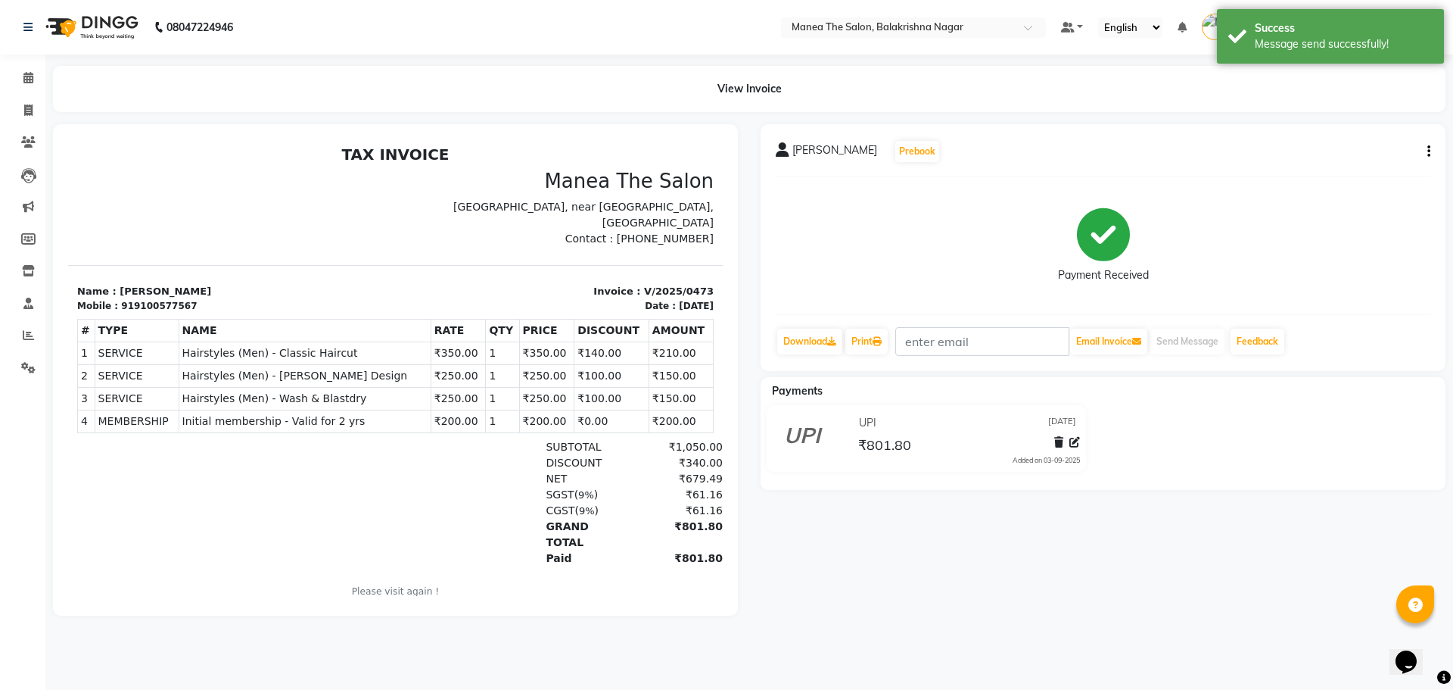
click at [1055, 568] on div "PAVAN SAI Prebook Payment Received Download Print Email Invoice Send Message Fe…" at bounding box center [1103, 369] width 708 height 491
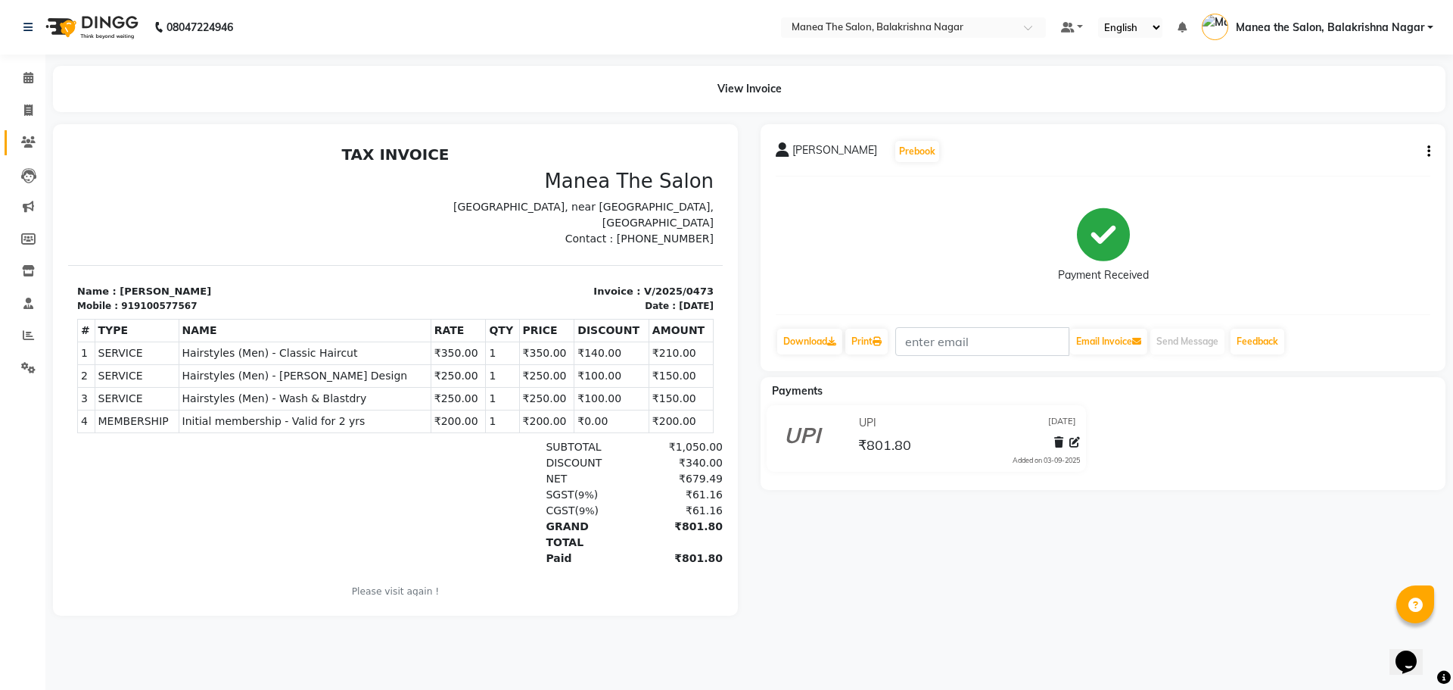
click at [30, 133] on link "Clients" at bounding box center [23, 142] width 36 height 25
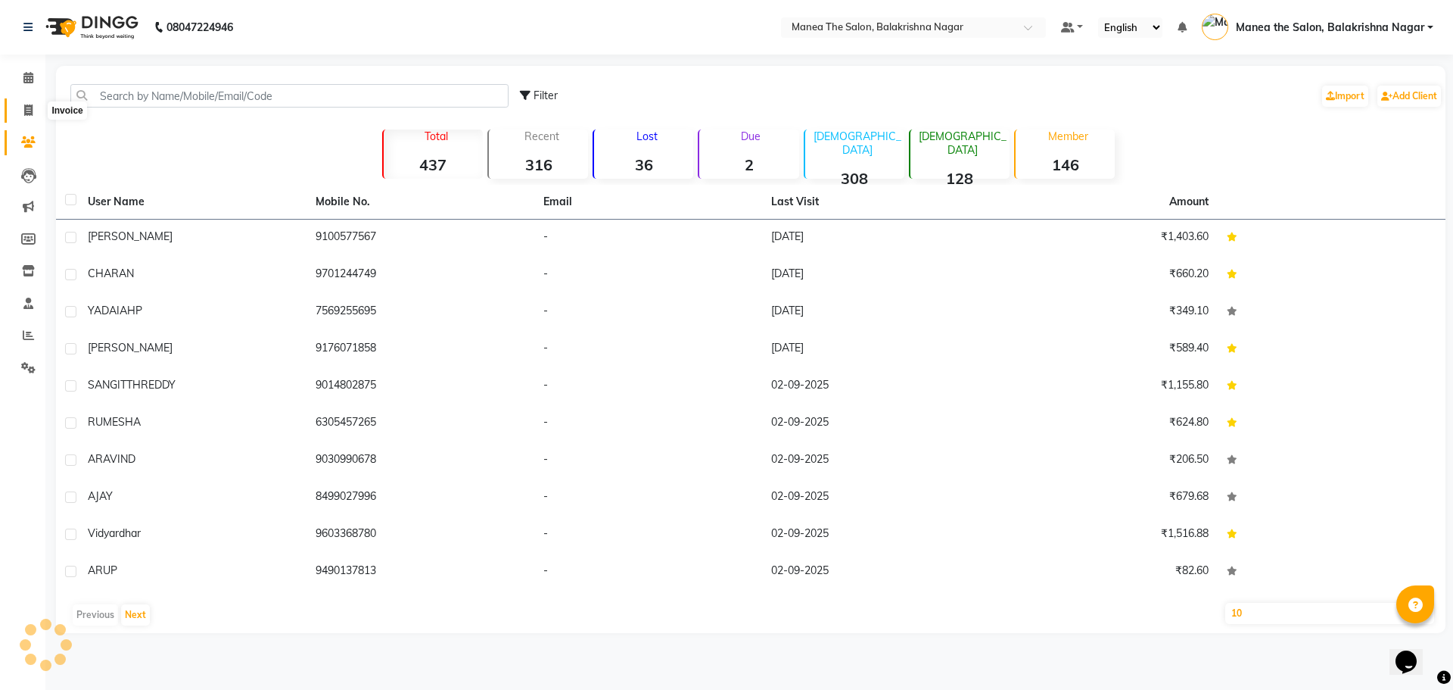
click at [39, 110] on span at bounding box center [28, 110] width 26 height 17
select select "service"
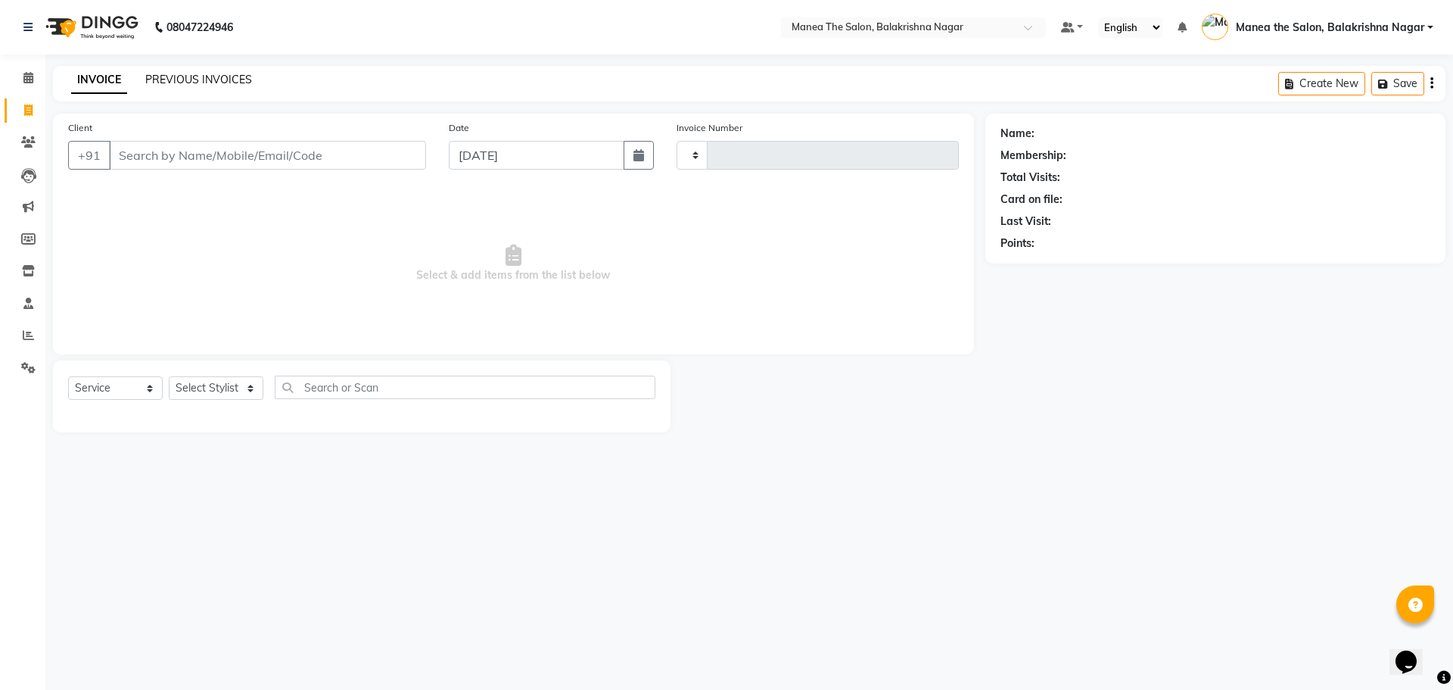
click at [209, 73] on link "PREVIOUS INVOICES" at bounding box center [198, 80] width 107 height 14
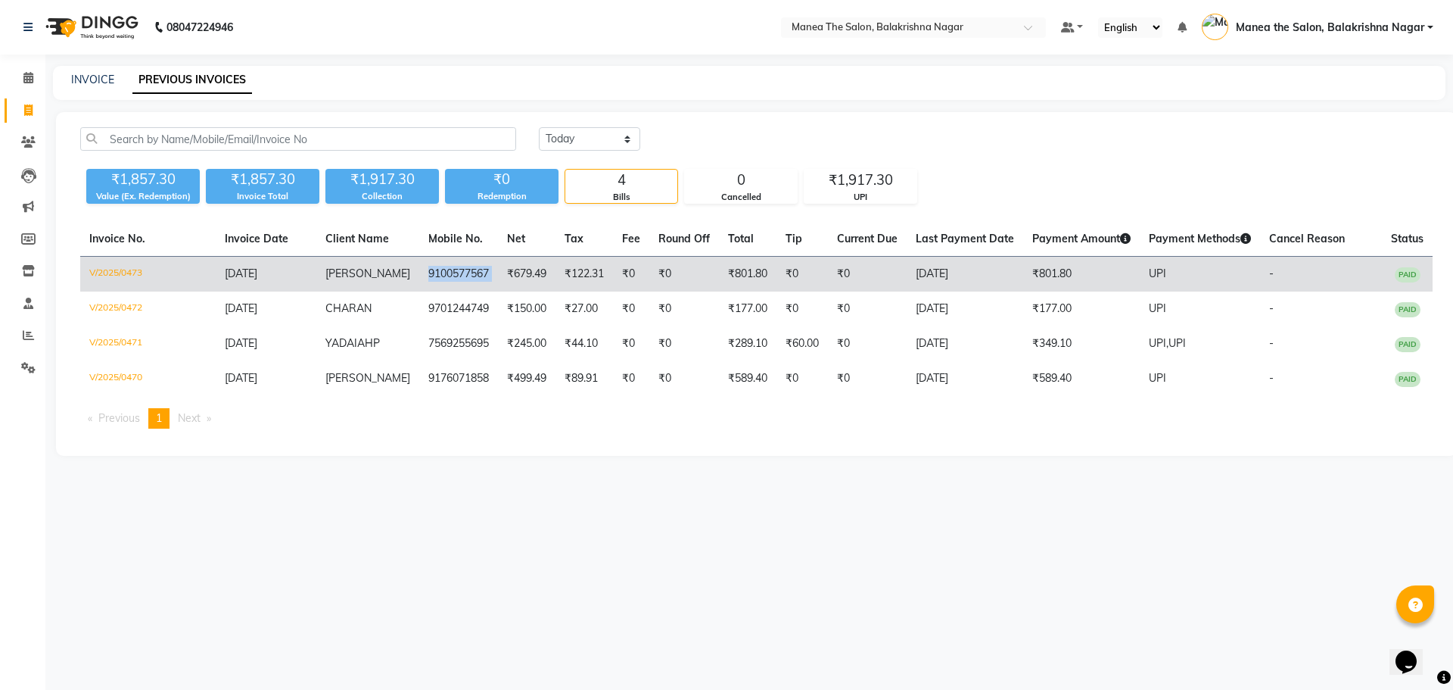
drag, startPoint x: 409, startPoint y: 270, endPoint x: 491, endPoint y: 270, distance: 81.7
click at [491, 270] on tr "V/2025/0473 [DATE] PAVAN SAI 9100577567 ₹679.49 ₹122.31 ₹0 ₹0 ₹801.80 ₹0 ₹0 [DA…" at bounding box center [756, 275] width 1353 height 36
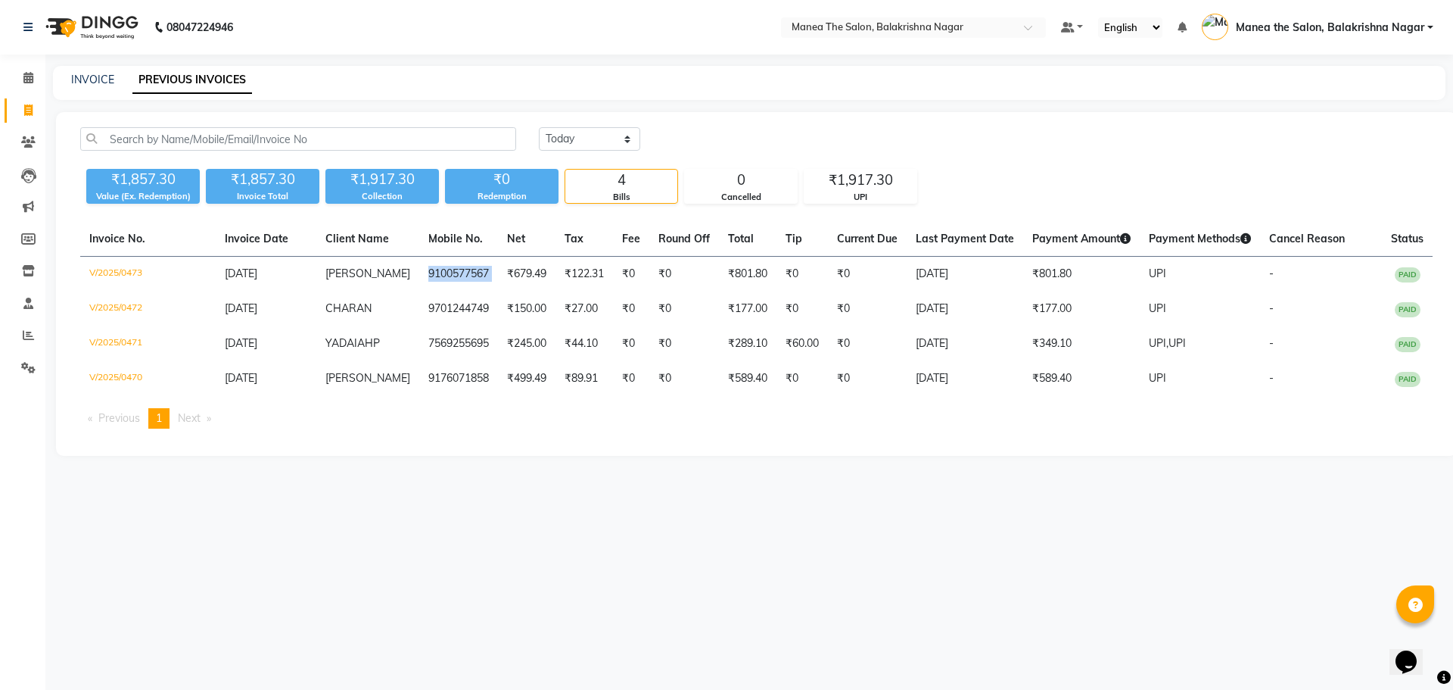
copy td "9100577567"
